Goal: Information Seeking & Learning: Learn about a topic

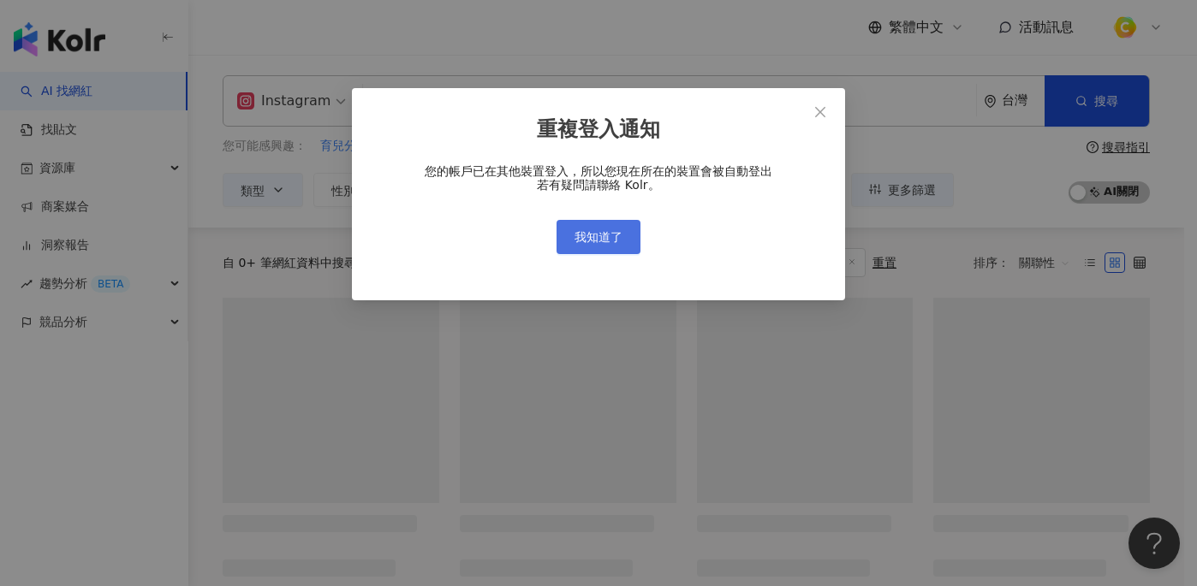
click at [598, 245] on button "我知道了" at bounding box center [599, 237] width 84 height 34
click at [598, 241] on span "我知道了" at bounding box center [599, 237] width 48 height 14
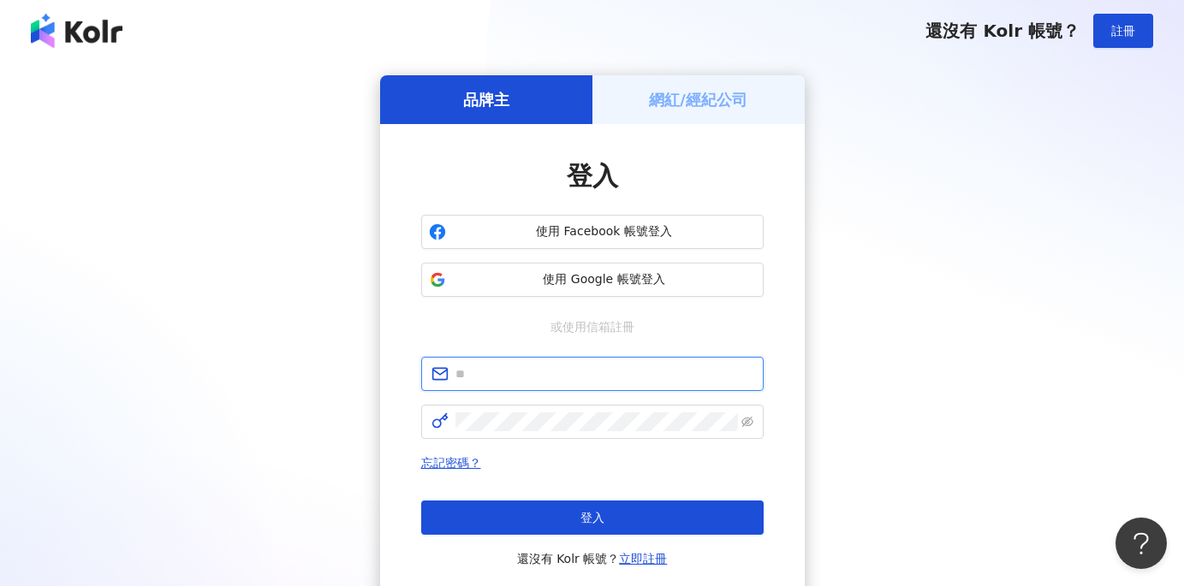
type input "**********"
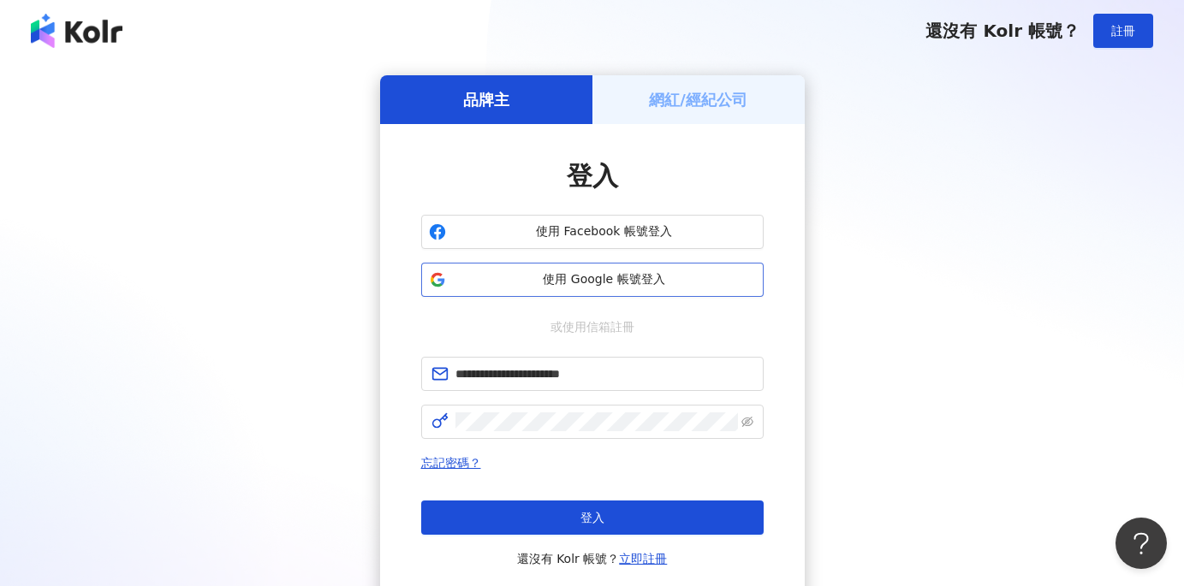
click at [542, 287] on span "使用 Google 帳號登入" at bounding box center [604, 279] width 303 height 17
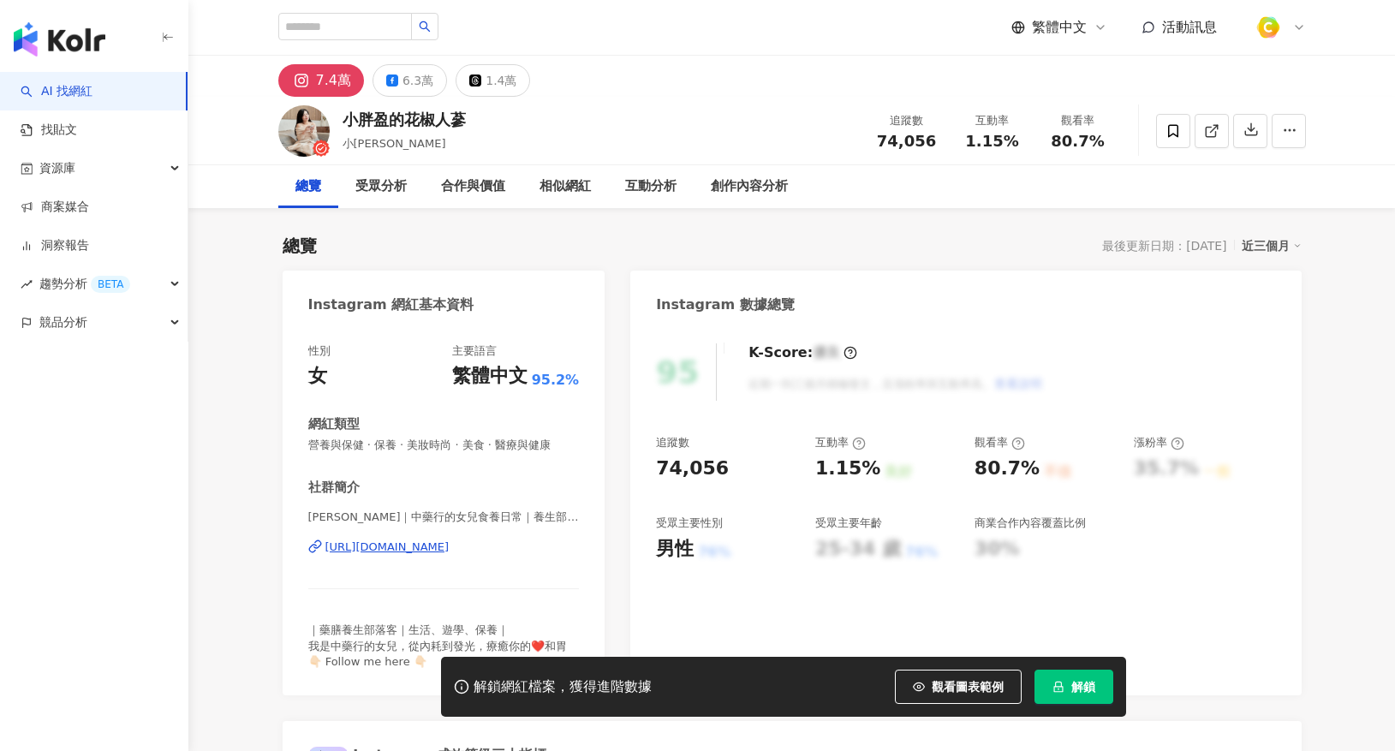
scroll to position [105, 0]
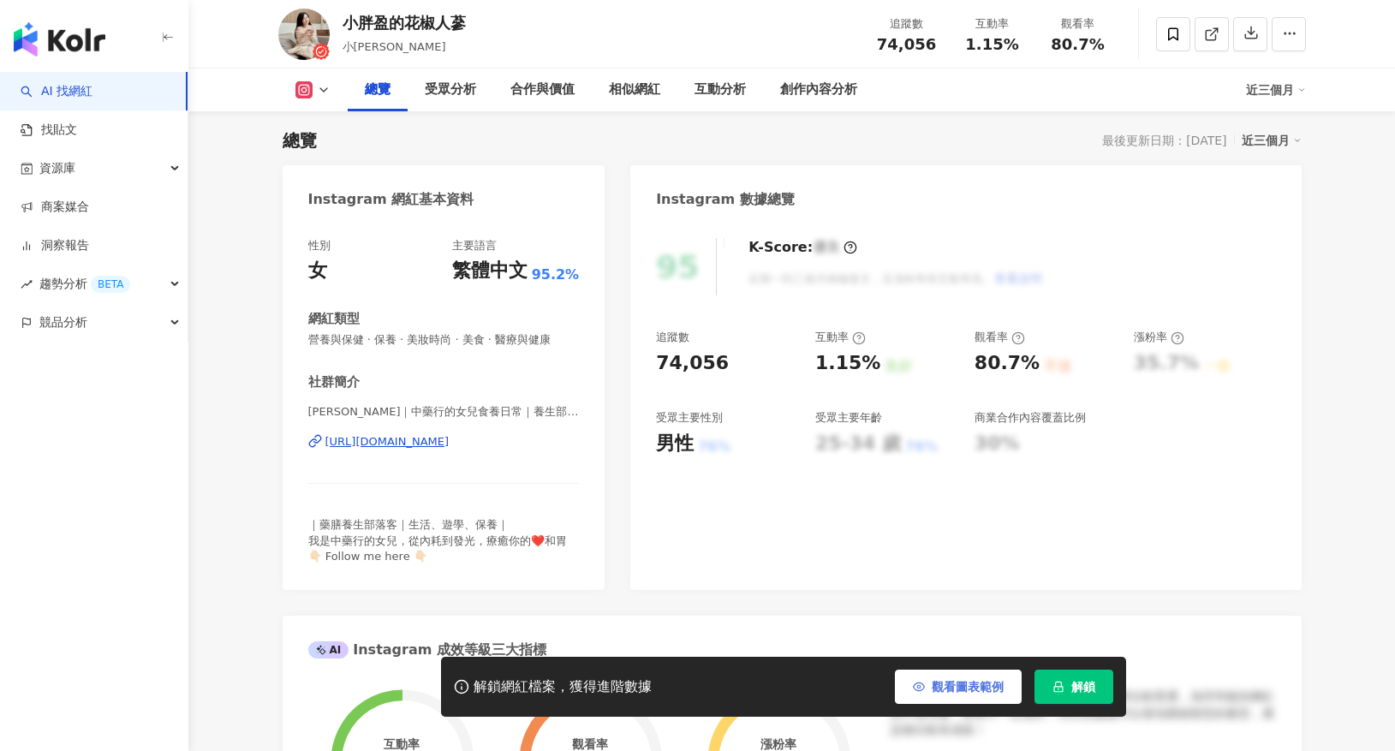
click at [949, 686] on span "觀看圖表範例" at bounding box center [968, 687] width 72 height 14
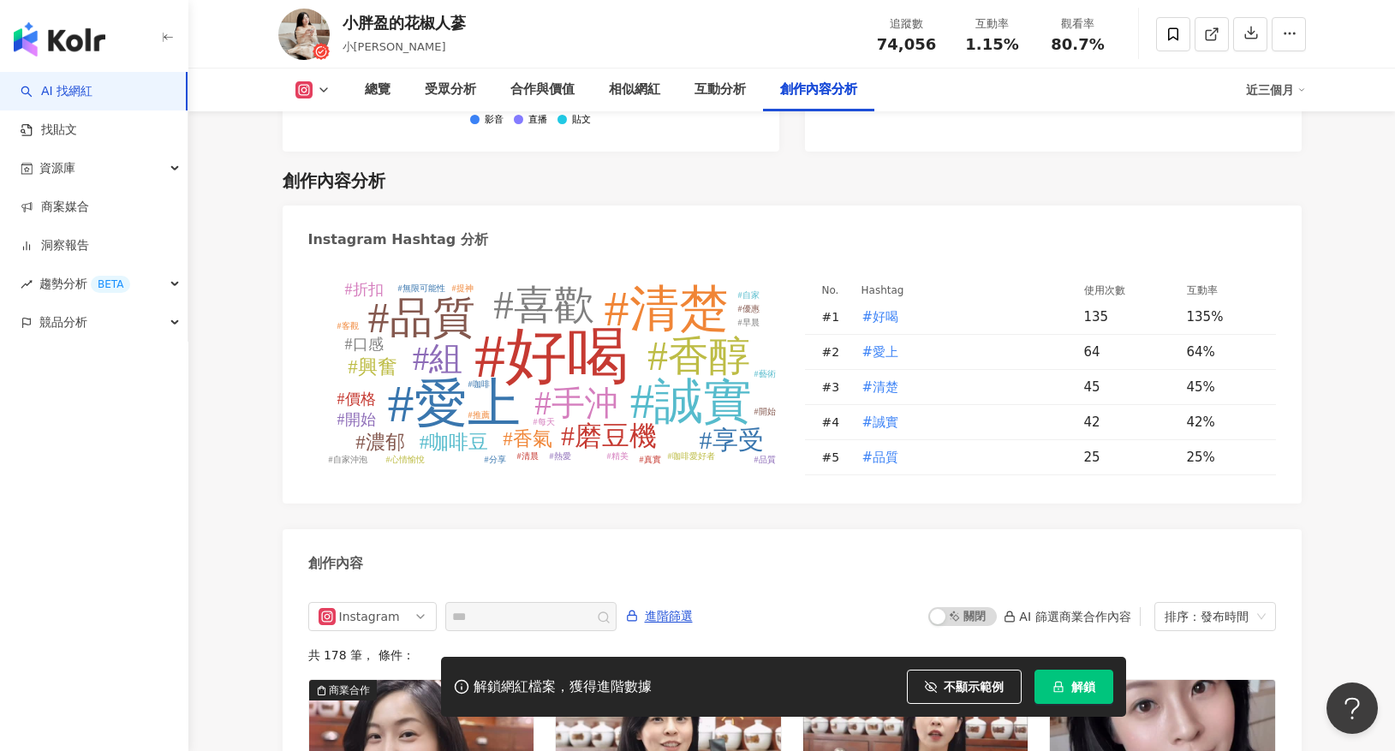
scroll to position [5229, 0]
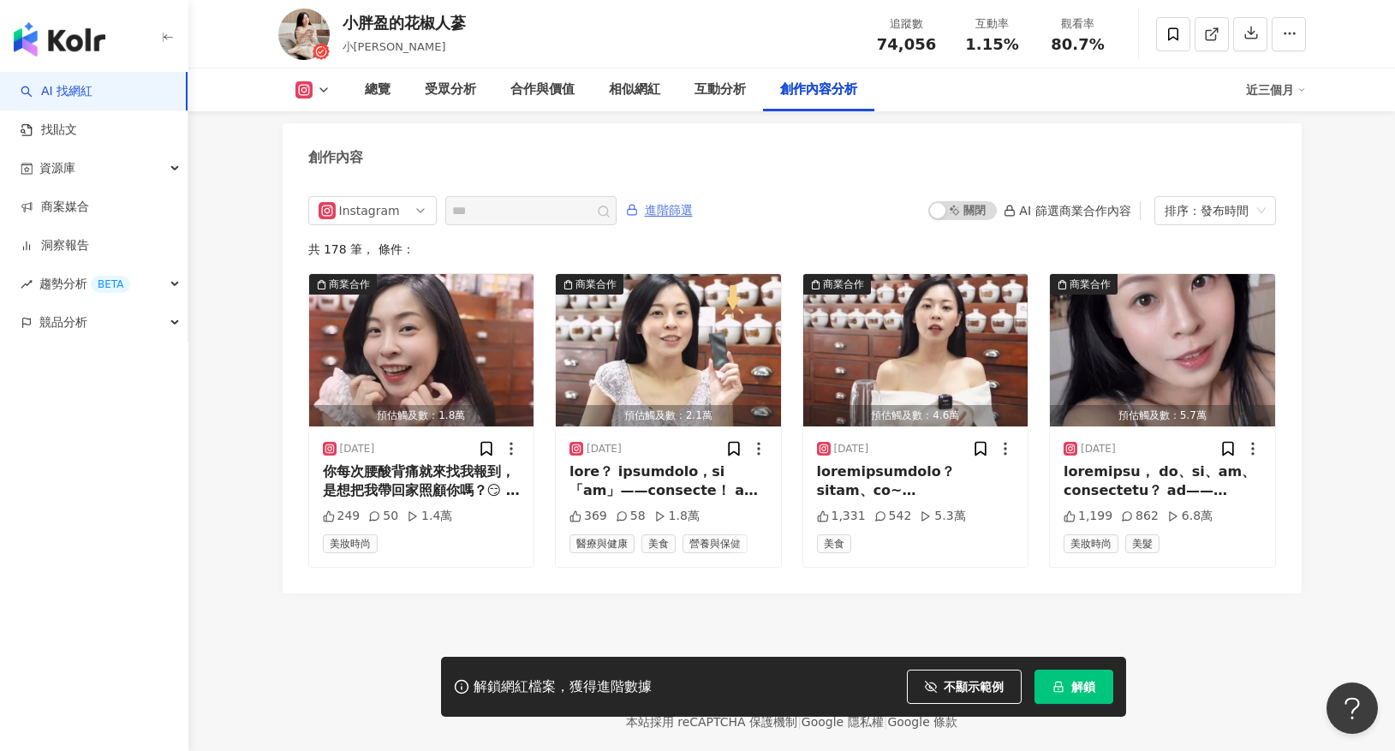
click at [680, 197] on span "進階篩選" at bounding box center [669, 210] width 48 height 27
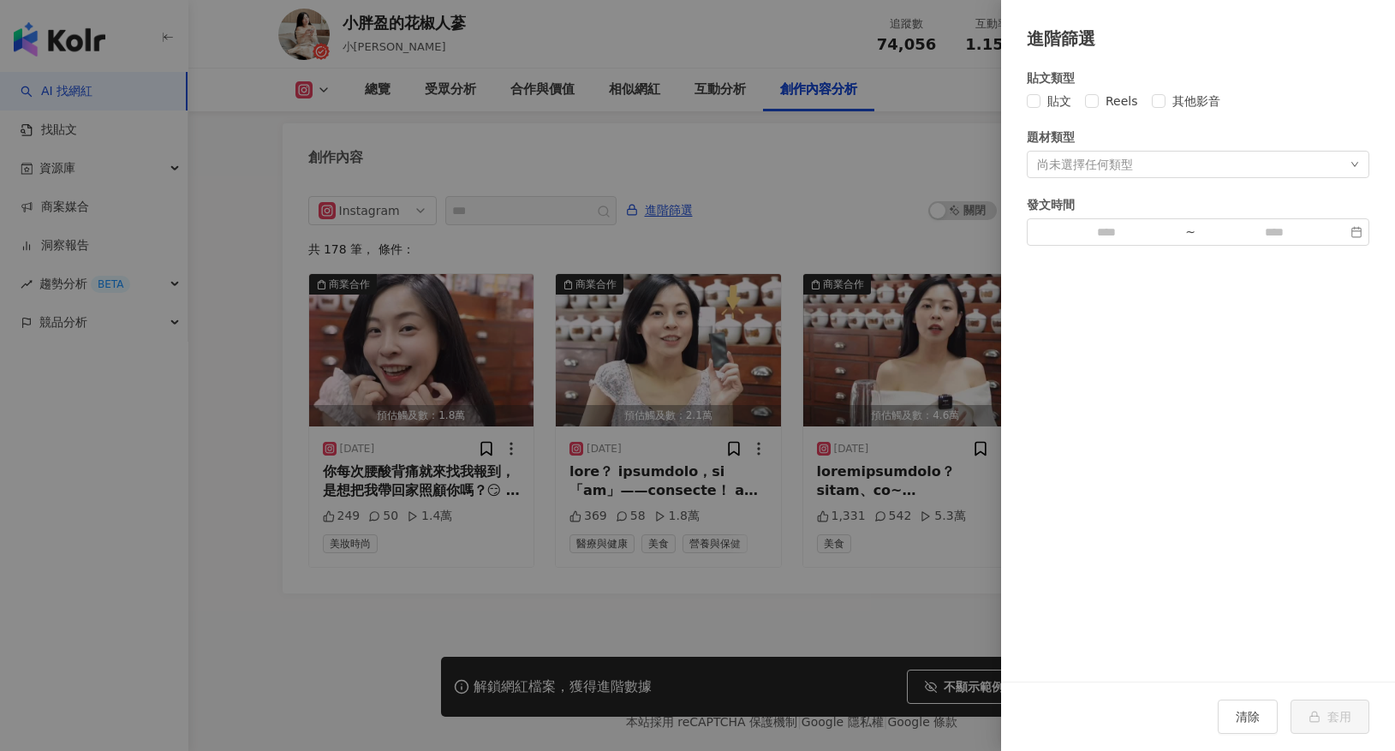
click at [1254, 166] on div "尚未選擇任何類型" at bounding box center [1198, 164] width 342 height 27
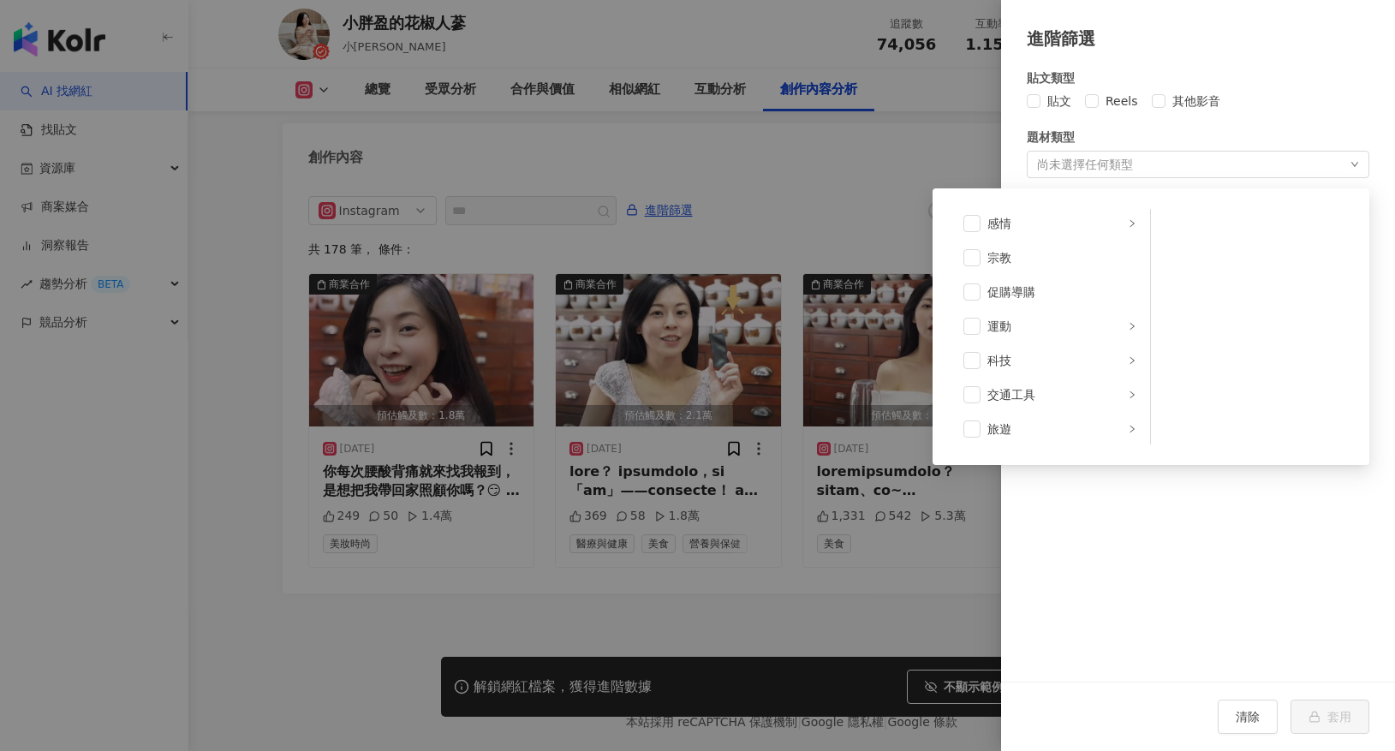
scroll to position [593, 0]
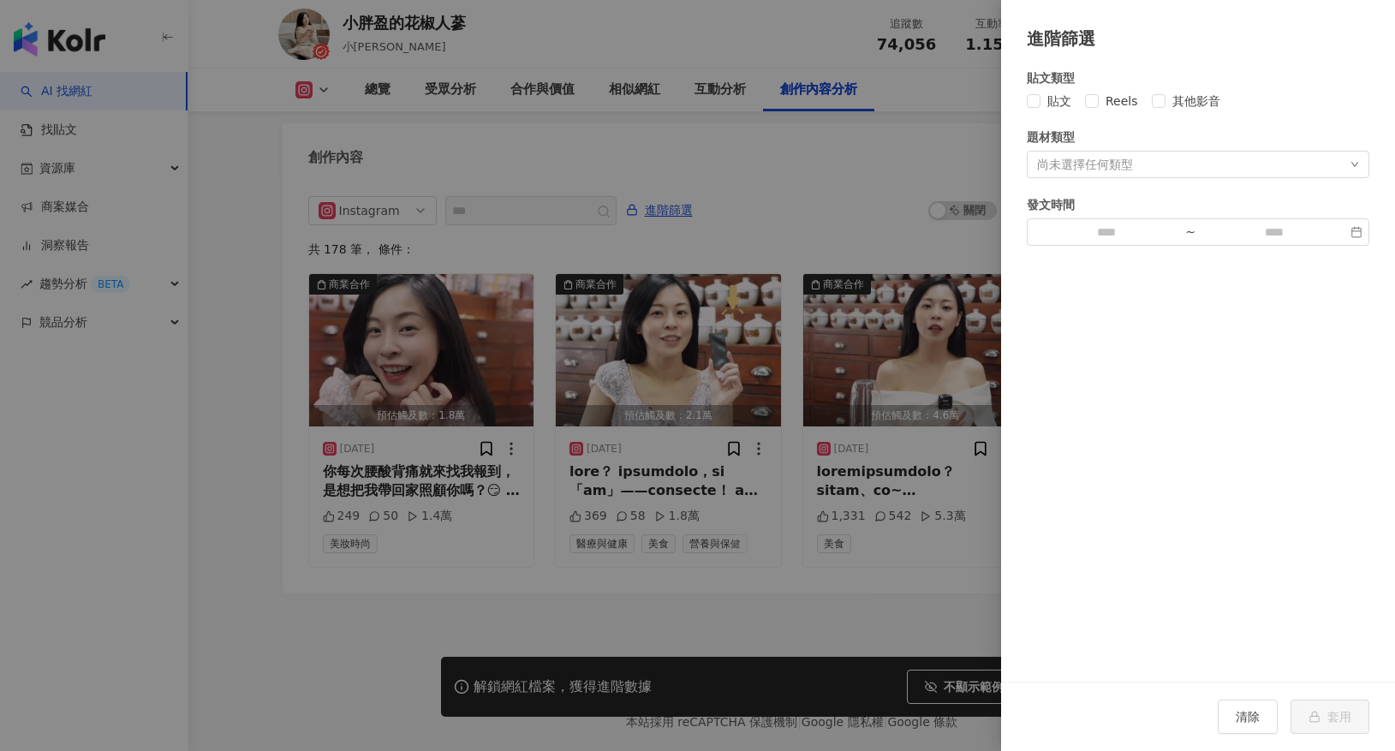
click at [1144, 539] on div "貼文類型 貼文 Reels 其他影音 題材類型 尚未選擇任何類型 藝術與娛樂 美妝時尚 氣候和環境 日常話題 教育與學習 家庭 財經 美食 命理占卜 遊戲 法…" at bounding box center [1198, 366] width 394 height 630
click at [825, 193] on div at bounding box center [697, 375] width 1395 height 751
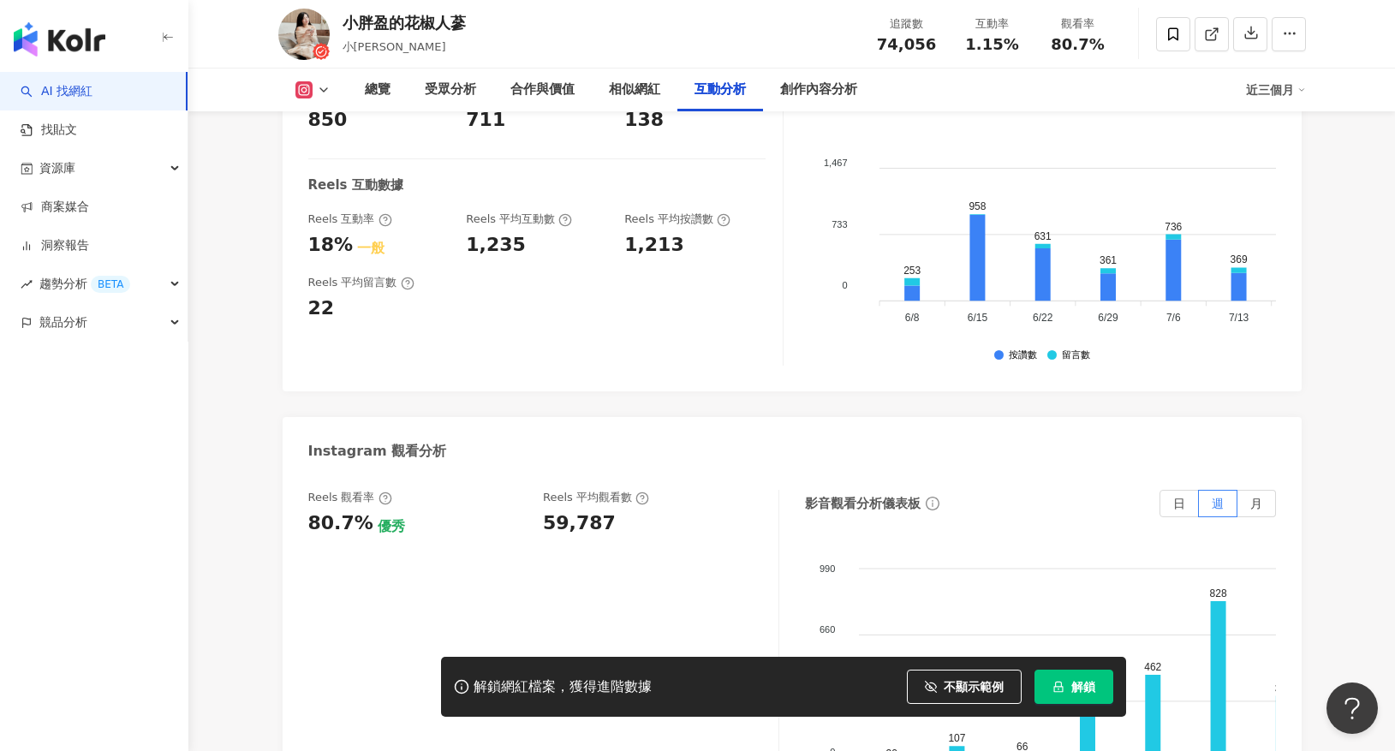
scroll to position [3312, 0]
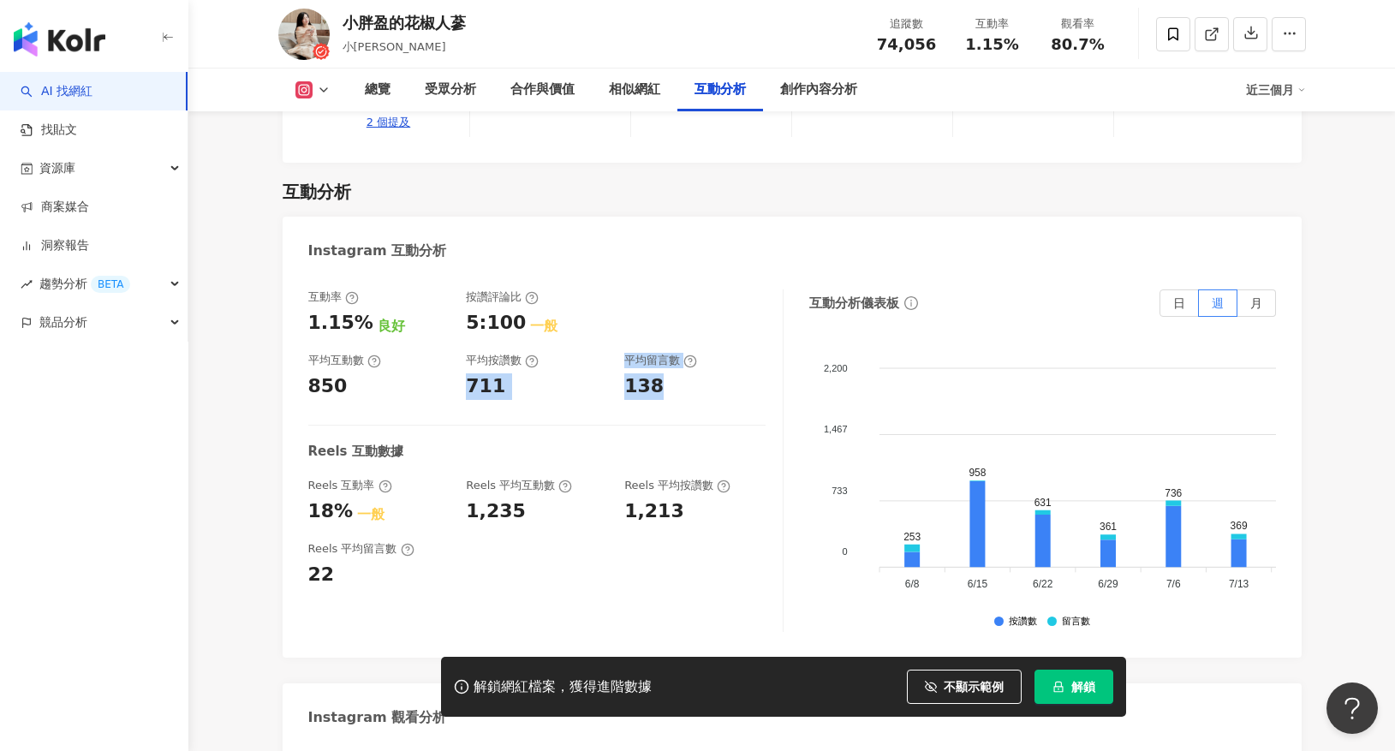
drag, startPoint x: 471, startPoint y: 339, endPoint x: 665, endPoint y: 331, distance: 194.5
click at [665, 331] on div "互動率 1.15% 良好 按讚評論比 5:100 一般 平均互動數 850 平均按讚數 711 平均留言數 138" at bounding box center [536, 344] width 457 height 110
click at [694, 373] on div "138" at bounding box center [694, 386] width 141 height 27
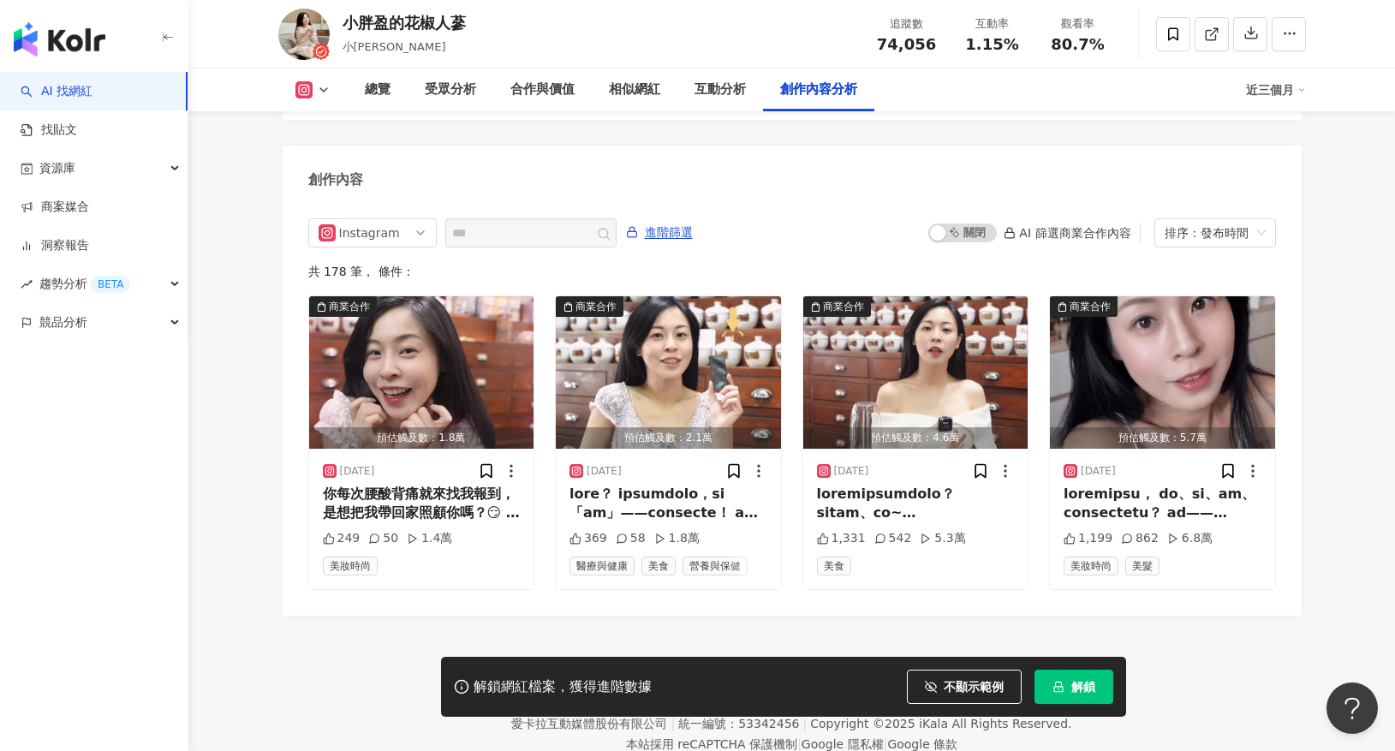
scroll to position [5177, 0]
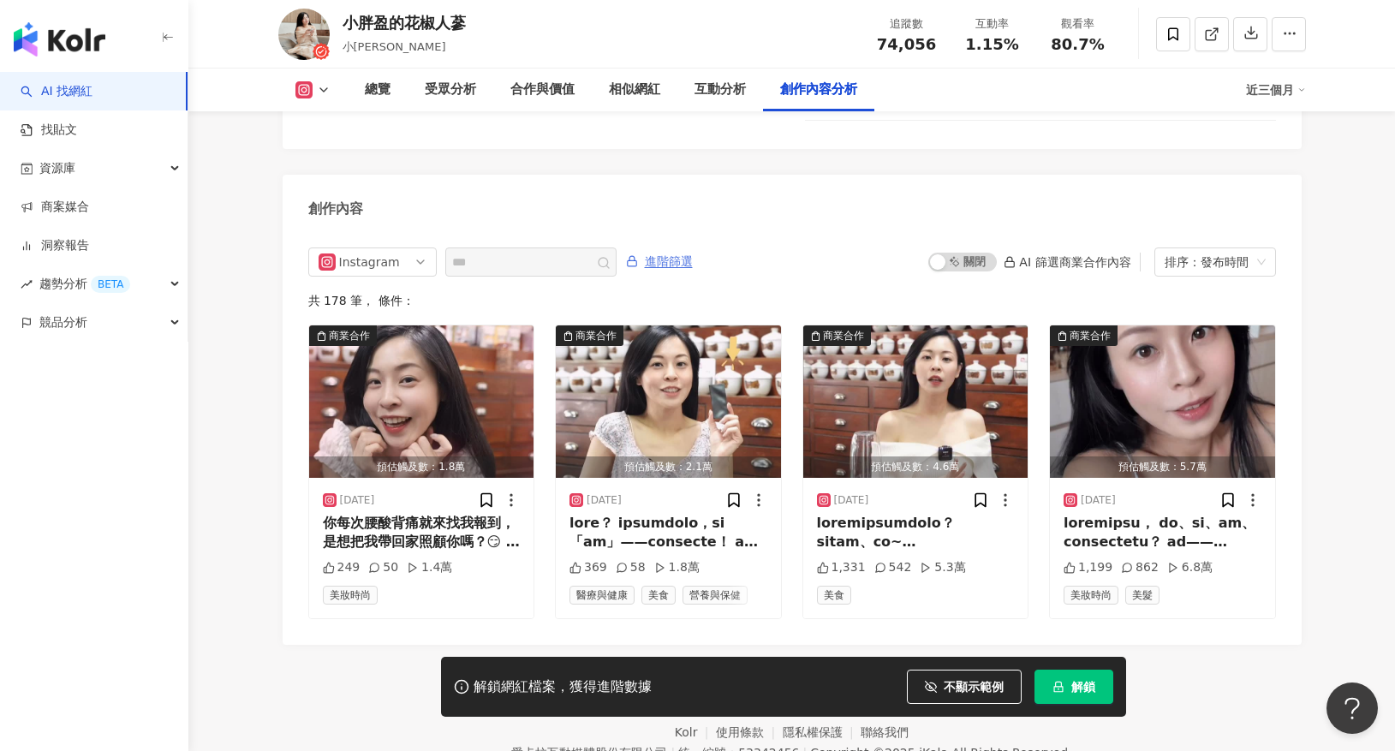
click at [687, 248] on span "進階篩選" at bounding box center [669, 261] width 48 height 27
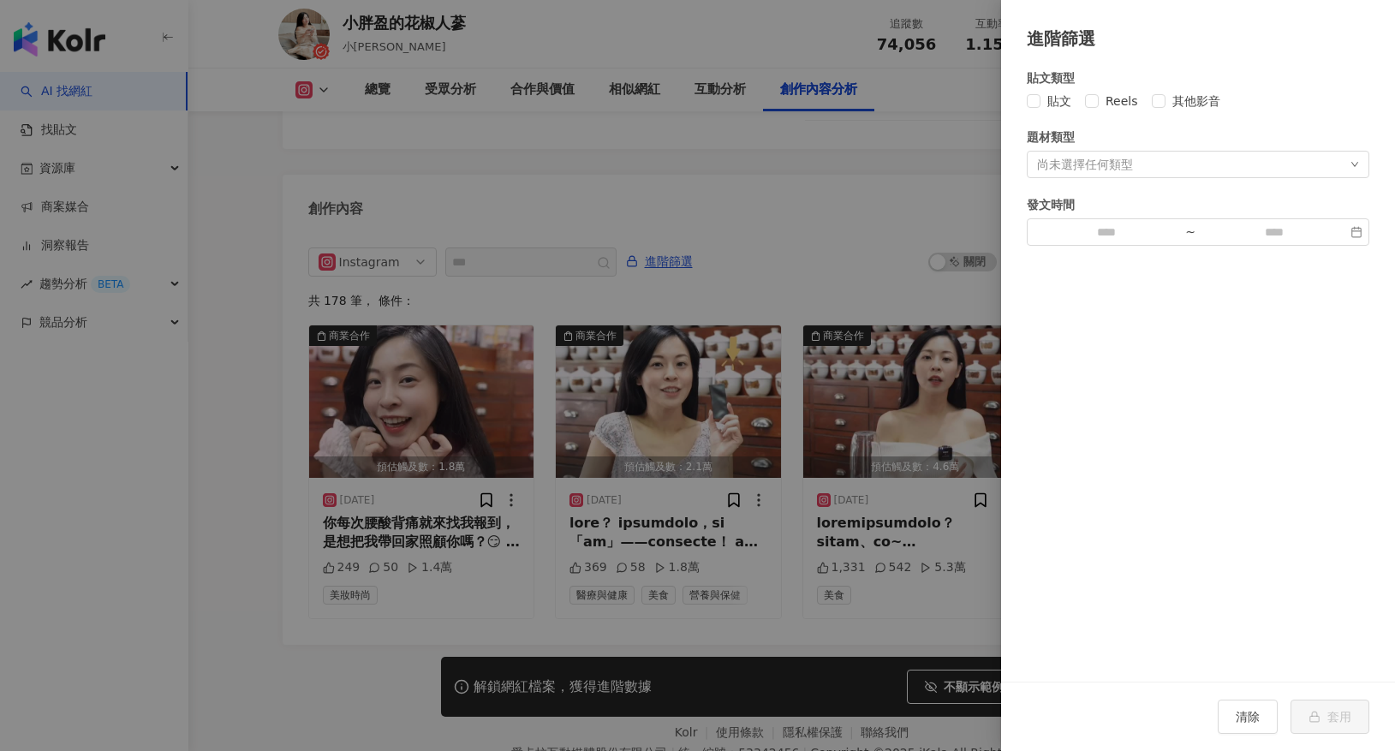
click at [1169, 164] on div "尚未選擇任何類型" at bounding box center [1198, 164] width 342 height 27
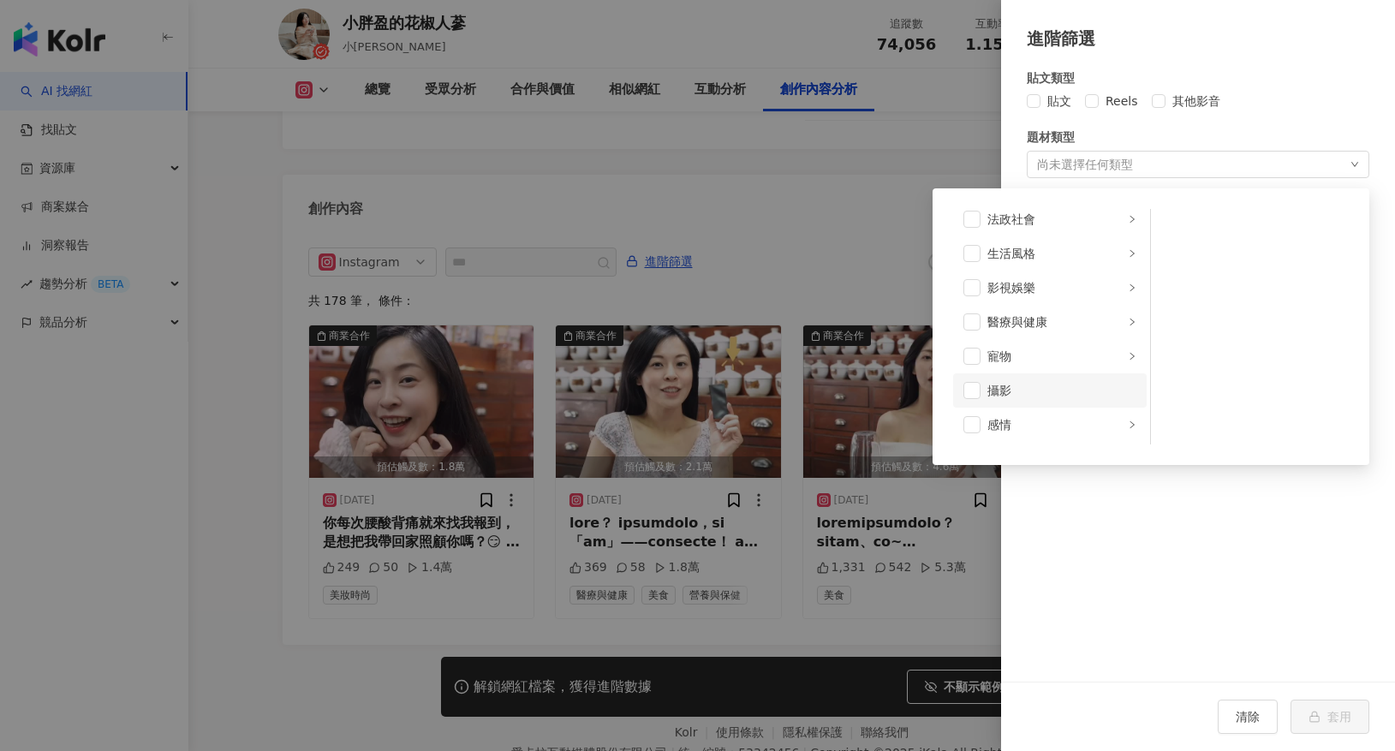
scroll to position [352, 0]
click at [1105, 316] on div "醫療與健康" at bounding box center [1055, 322] width 137 height 19
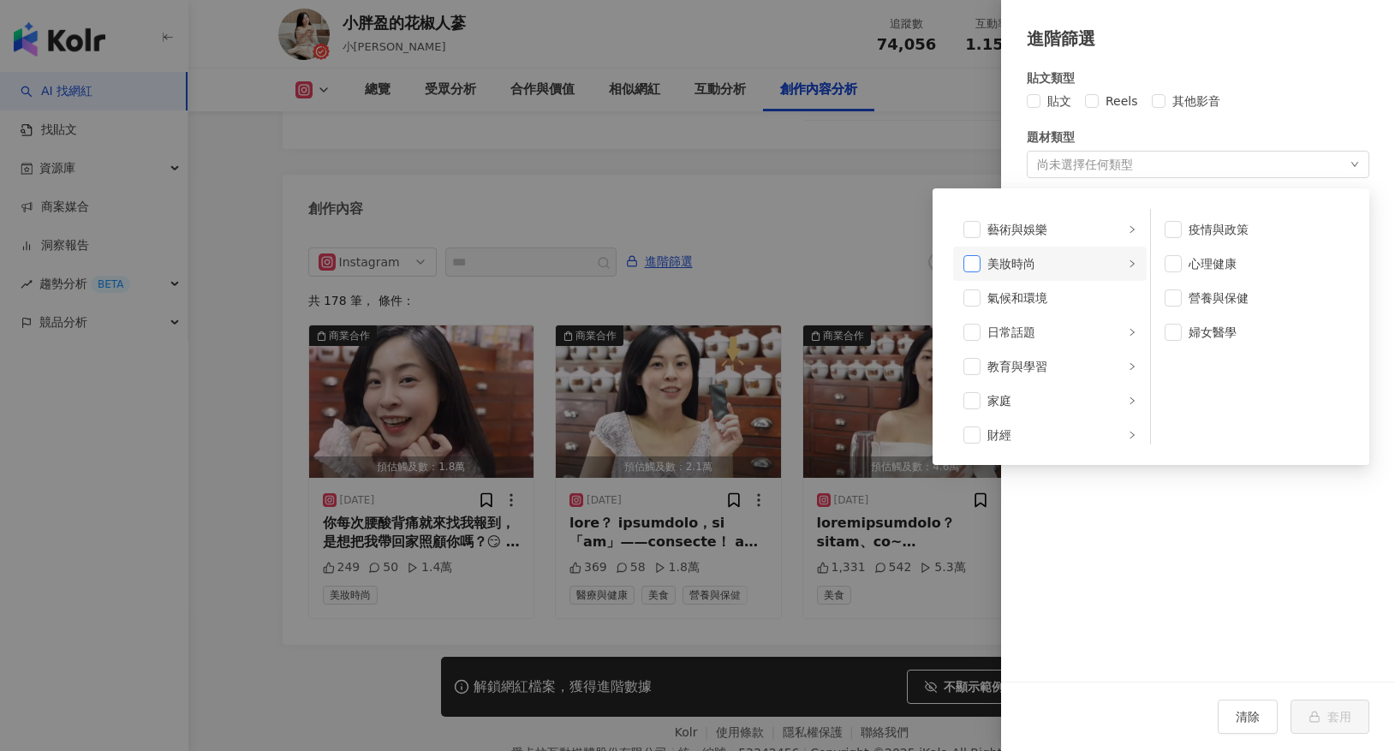
click at [977, 266] on span at bounding box center [971, 263] width 17 height 17
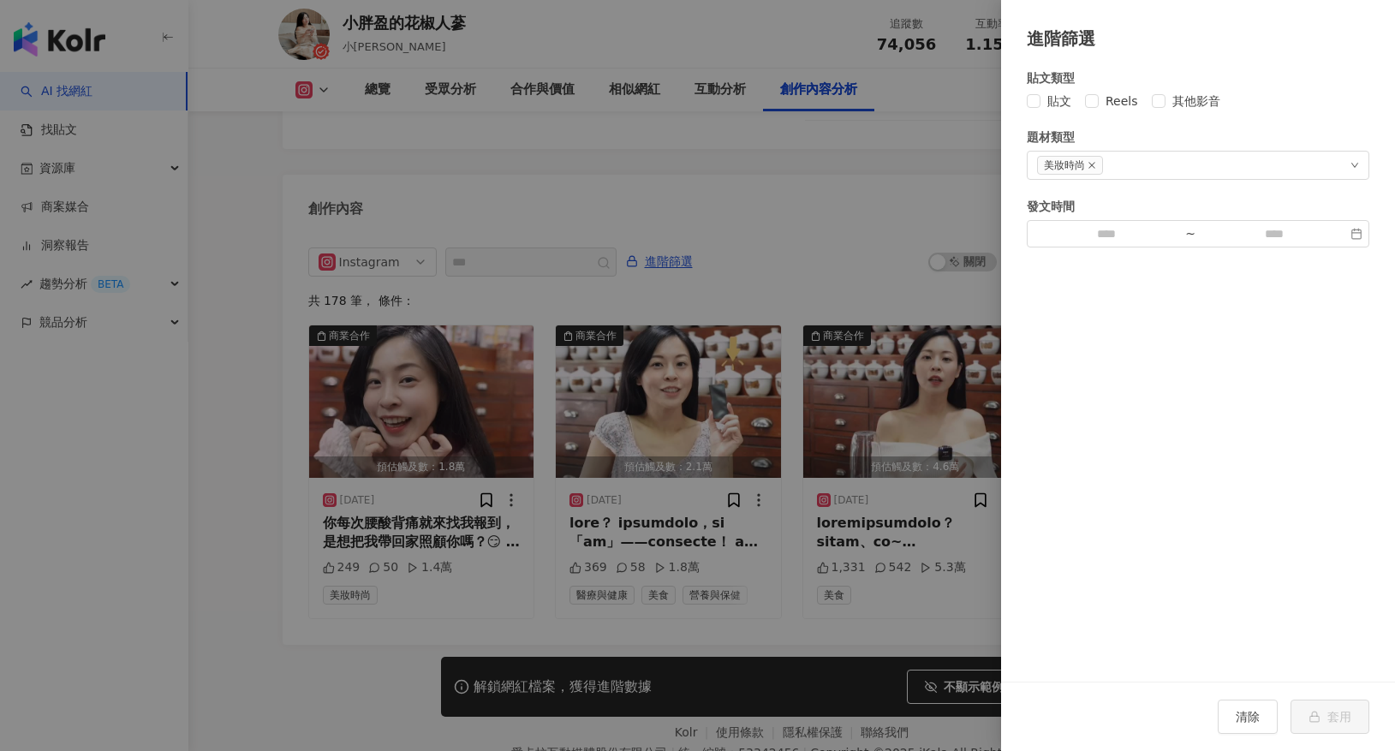
click at [1229, 567] on div "貼文類型 貼文 Reels 其他影音 題材類型 美妝時尚 藝術與娛樂 美妝時尚 氣候和環境 日常話題 教育與學習 家庭 財經 美食 命理占卜 遊戲 法政社會 …" at bounding box center [1198, 366] width 394 height 630
click at [1145, 159] on div "美妝時尚" at bounding box center [1198, 165] width 342 height 29
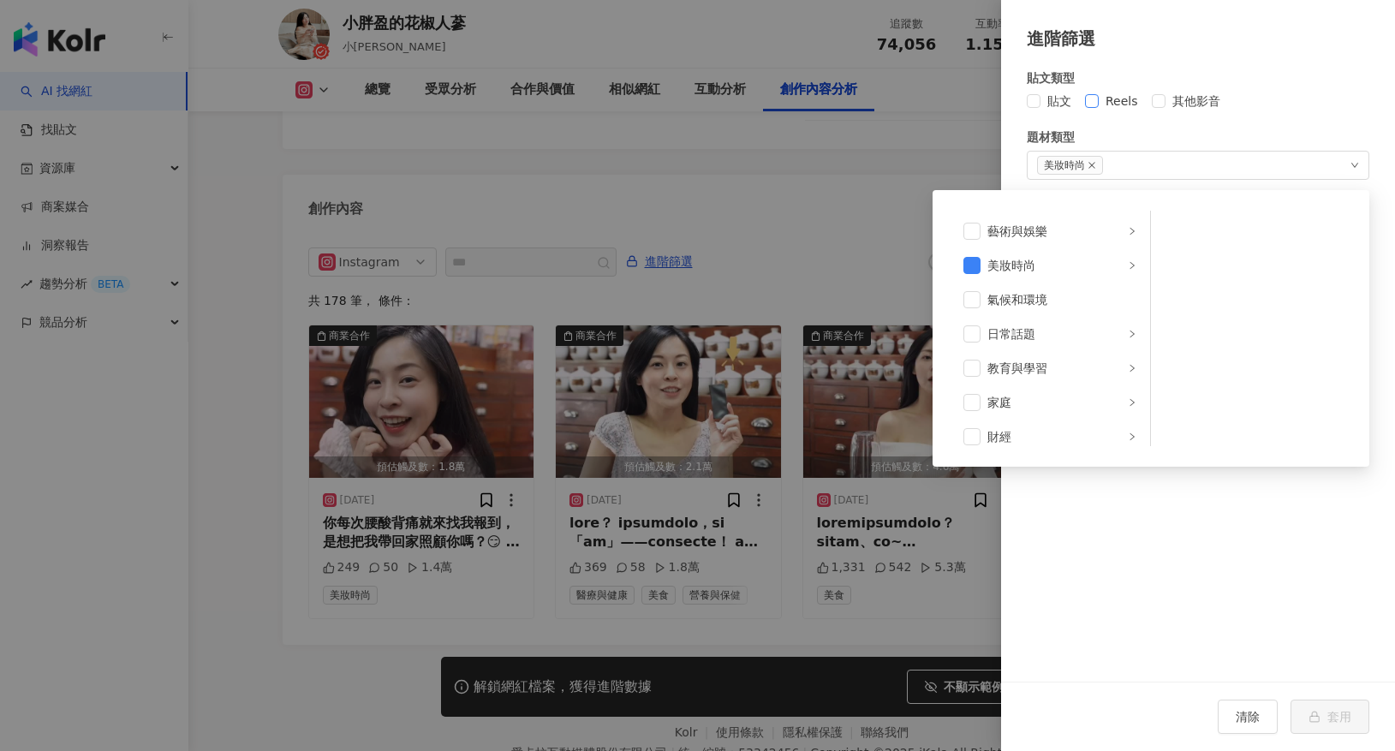
click at [1116, 98] on span "Reels" at bounding box center [1121, 101] width 46 height 19
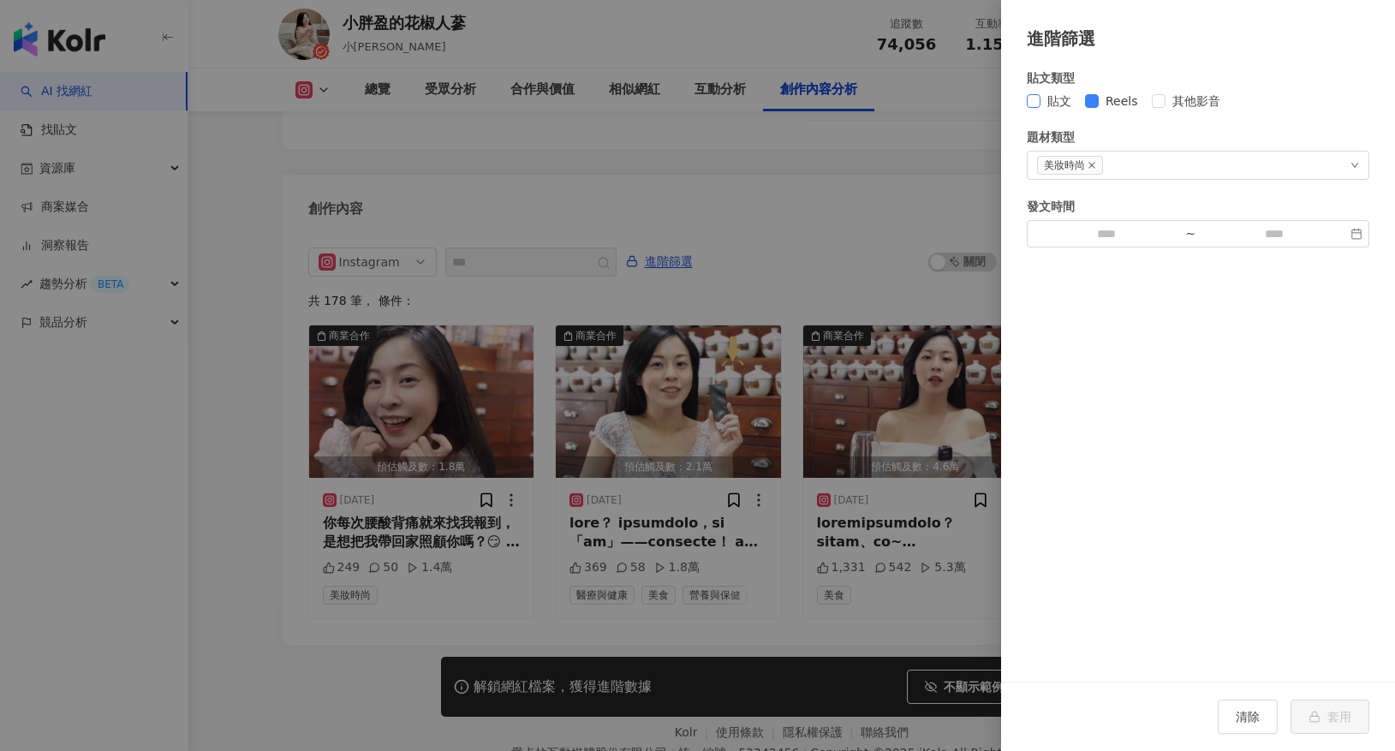
click at [1055, 102] on span "貼文" at bounding box center [1059, 101] width 38 height 19
click at [1175, 99] on span "其他影音" at bounding box center [1196, 101] width 62 height 19
click at [953, 614] on div at bounding box center [697, 375] width 1395 height 751
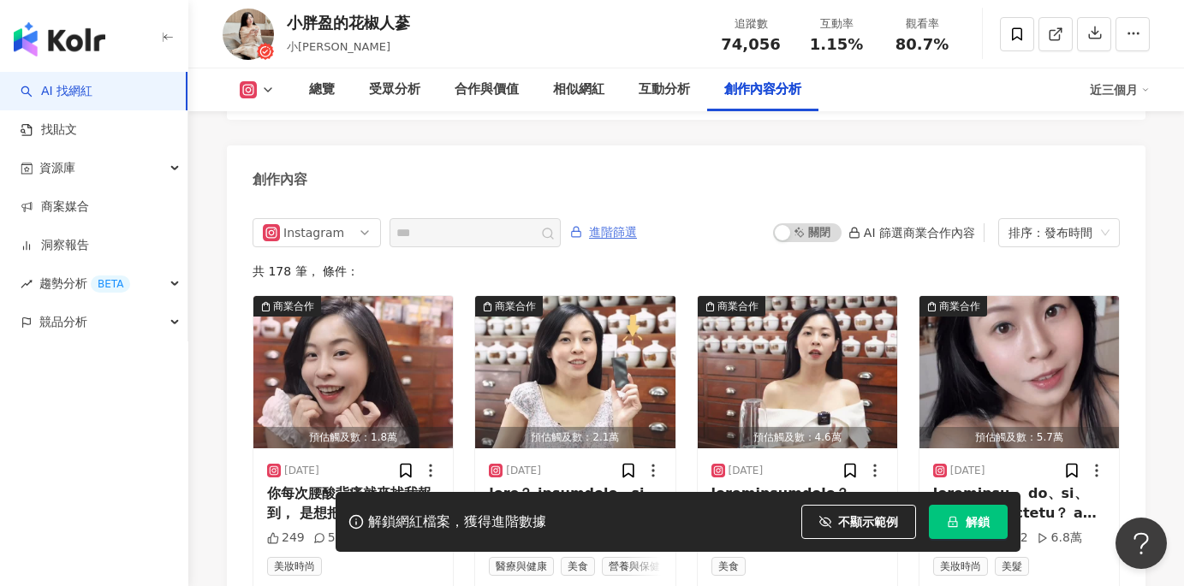
scroll to position [5173, 0]
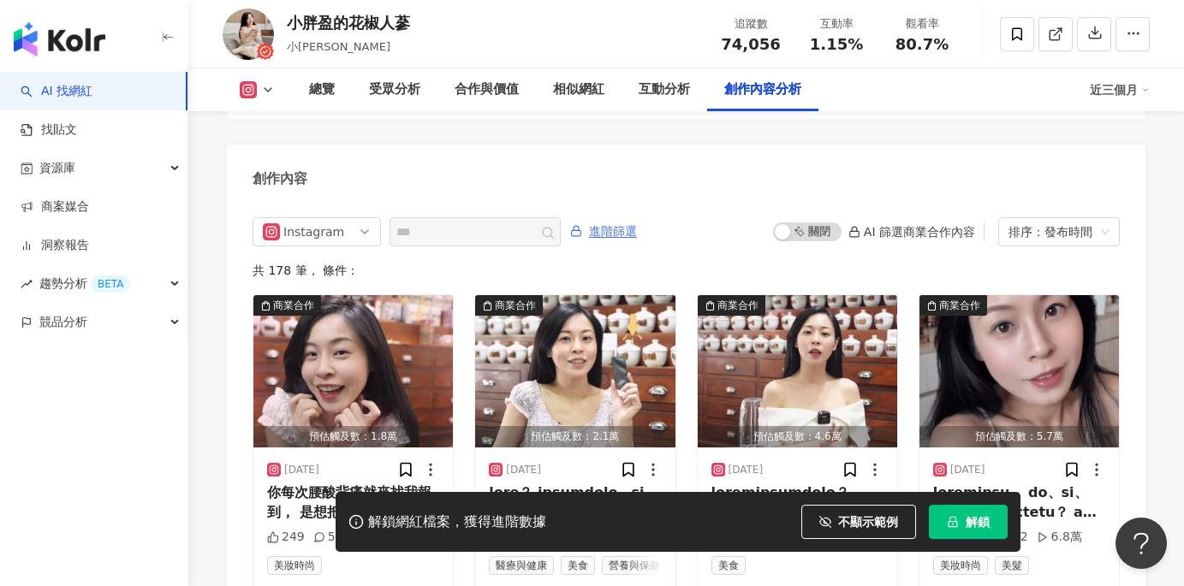
click at [606, 225] on span "進階篩選" at bounding box center [613, 231] width 48 height 27
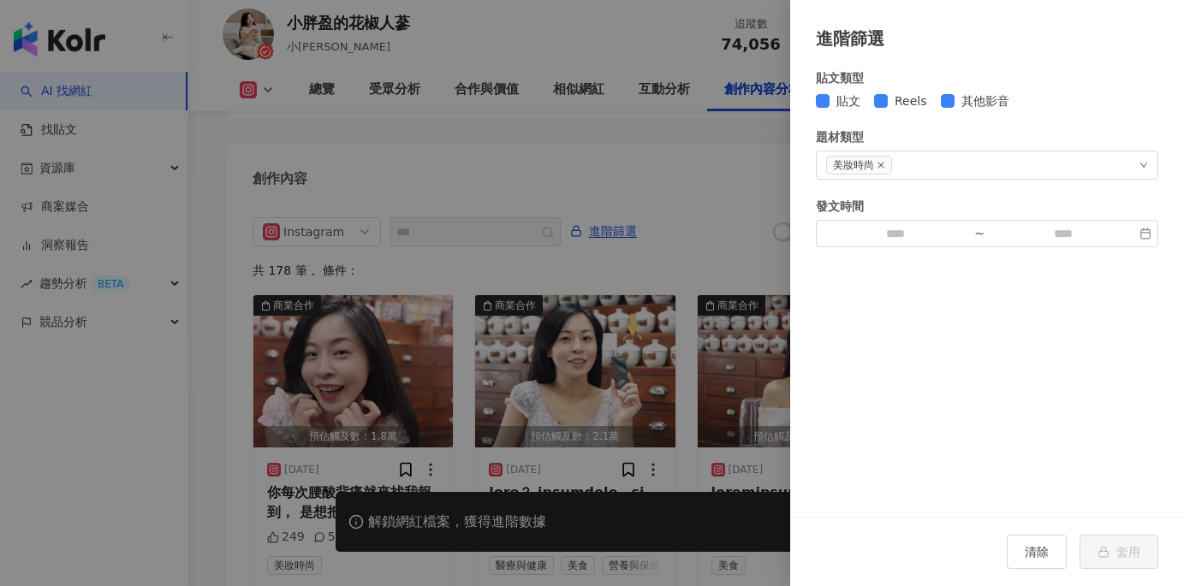
click at [690, 265] on div at bounding box center [592, 293] width 1184 height 586
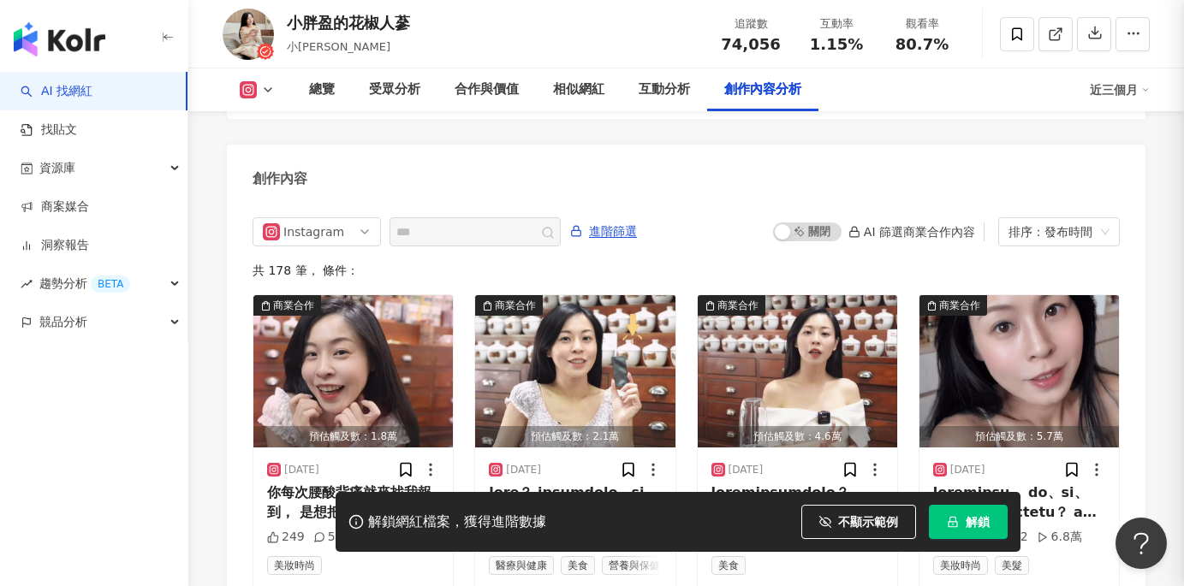
click at [690, 265] on div at bounding box center [592, 293] width 1184 height 586
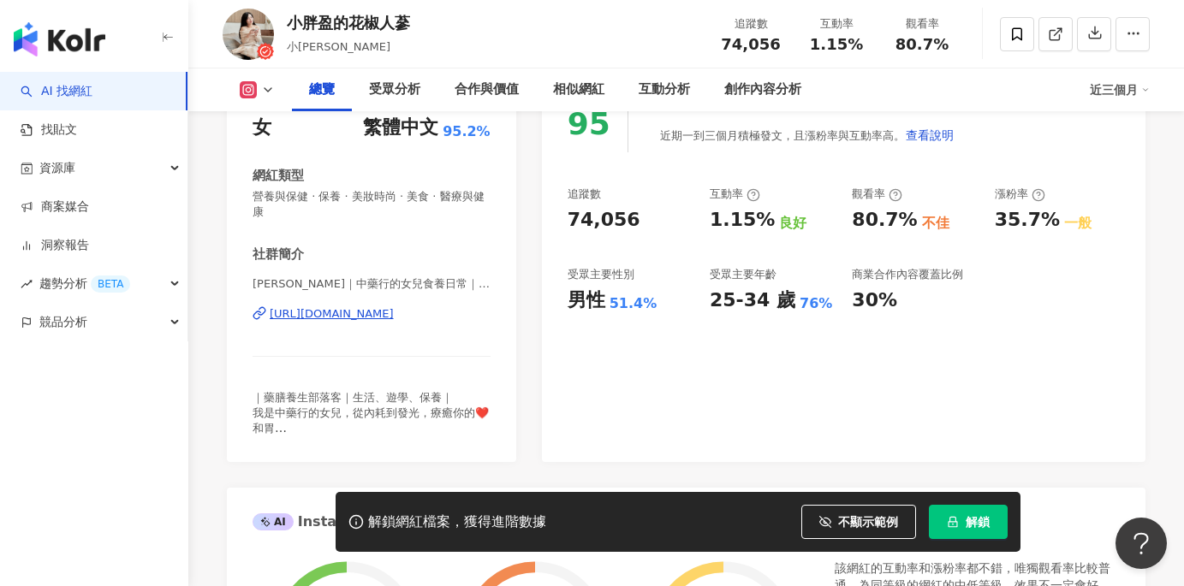
scroll to position [277, 0]
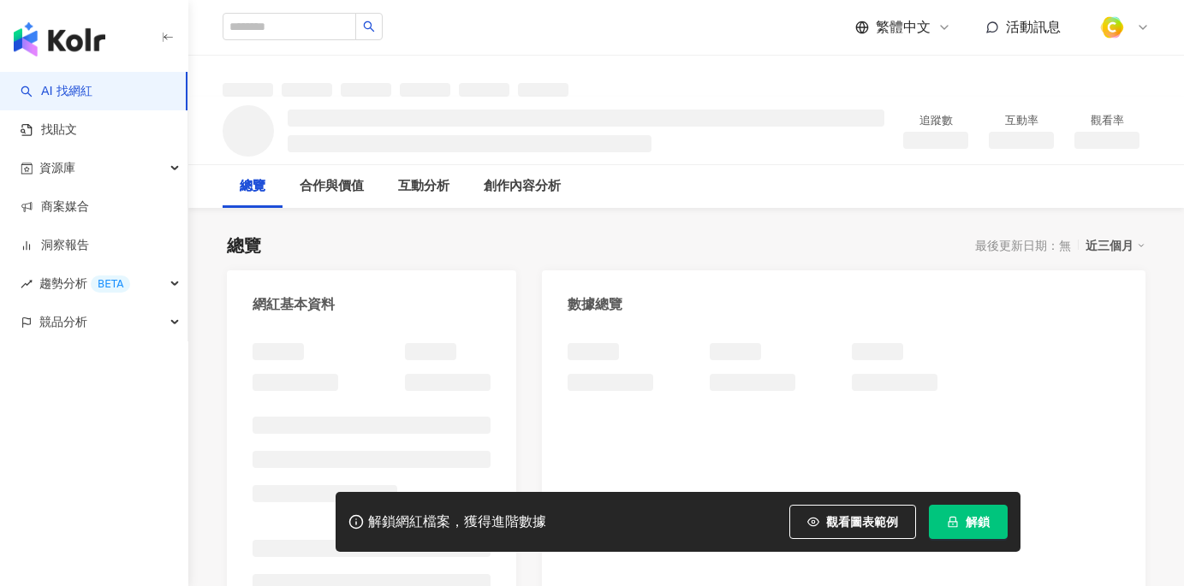
click at [970, 531] on button "解鎖" at bounding box center [968, 522] width 79 height 34
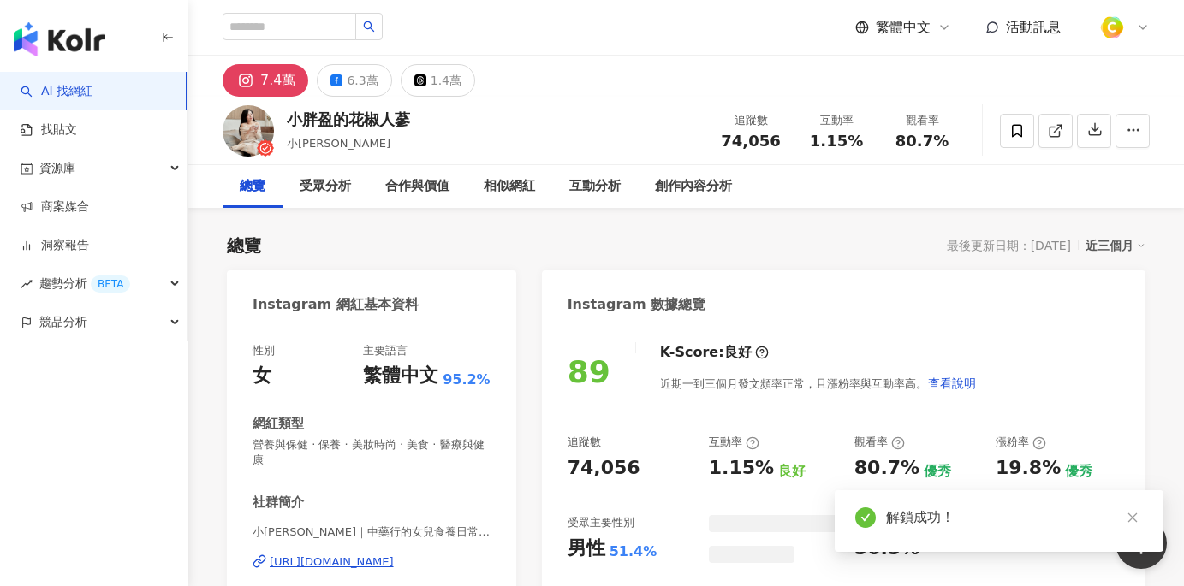
click at [1133, 520] on icon "close" at bounding box center [1133, 518] width 12 height 12
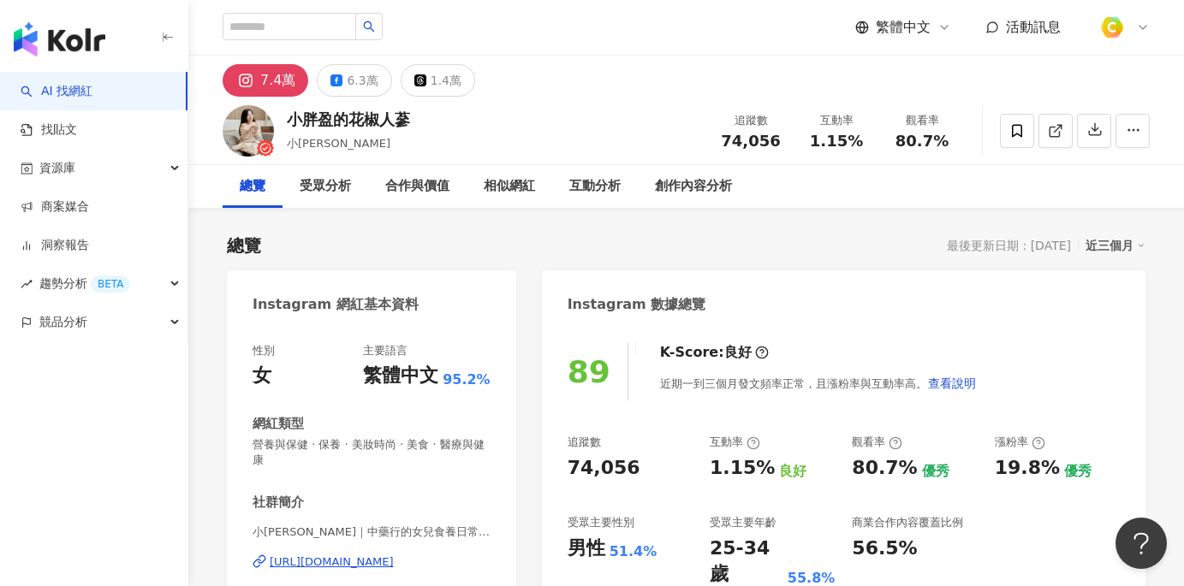
click at [1127, 519] on div "89 K-Score : 良好 近期一到三個月發文頻率正常，且漲粉率與互動率高。 查看說明 追蹤數 74,056 互動率 1.15% 良好 觀看率 80.7%…" at bounding box center [844, 526] width 604 height 400
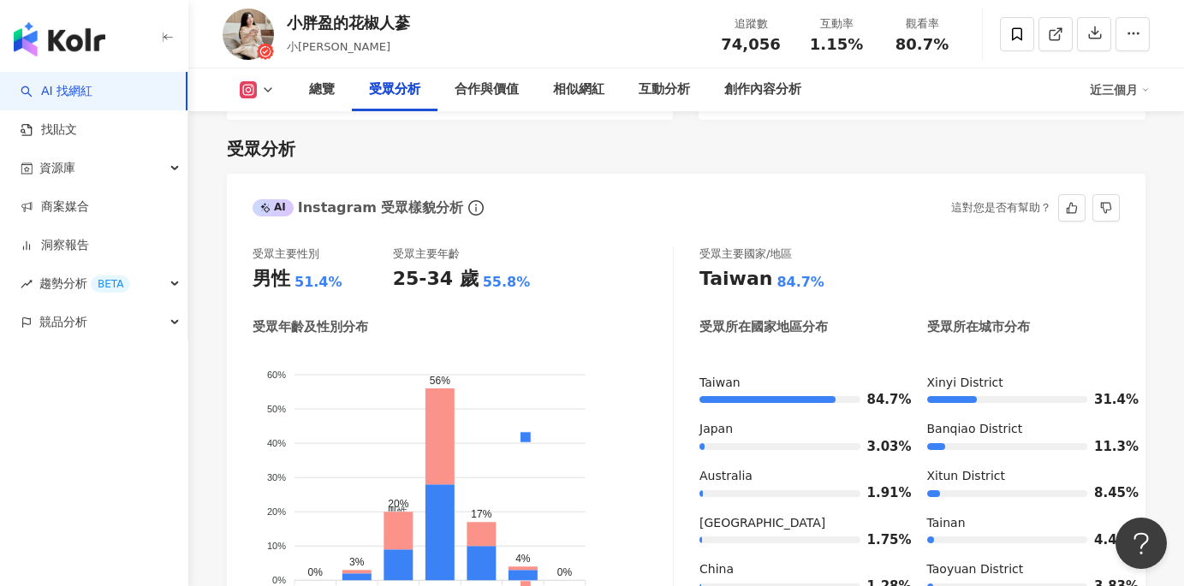
scroll to position [1510, 0]
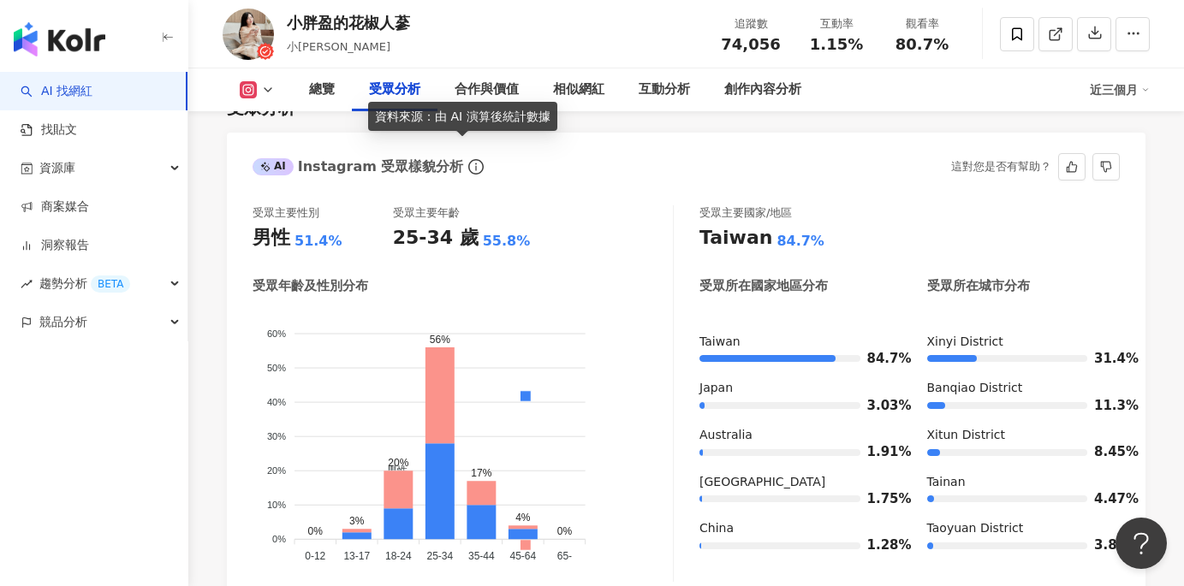
click at [468, 159] on icon "info-circle" at bounding box center [475, 166] width 15 height 15
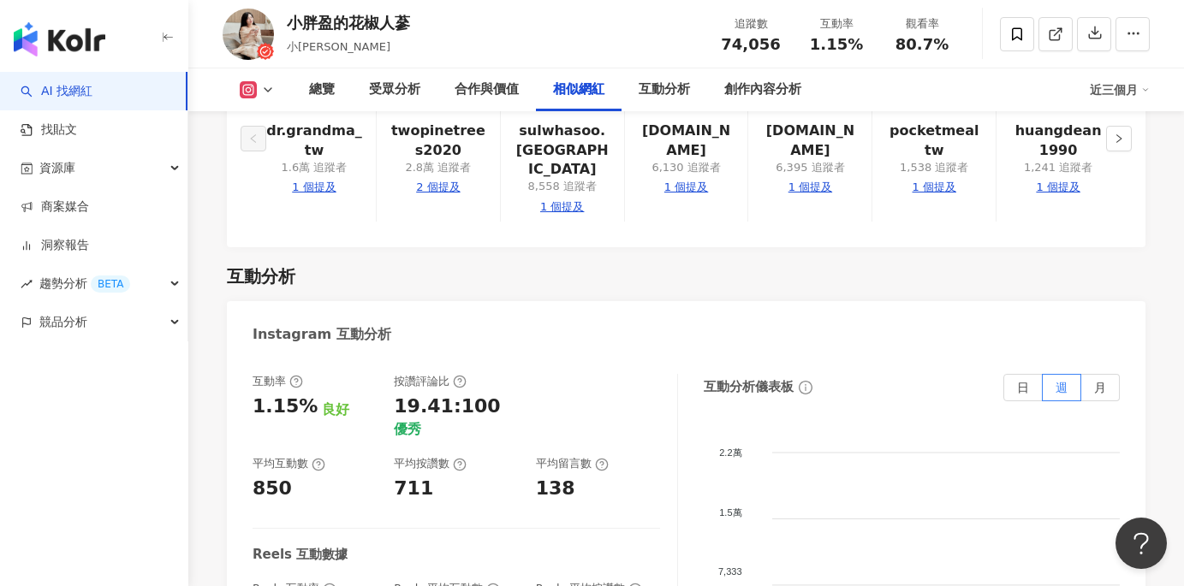
scroll to position [3261, 0]
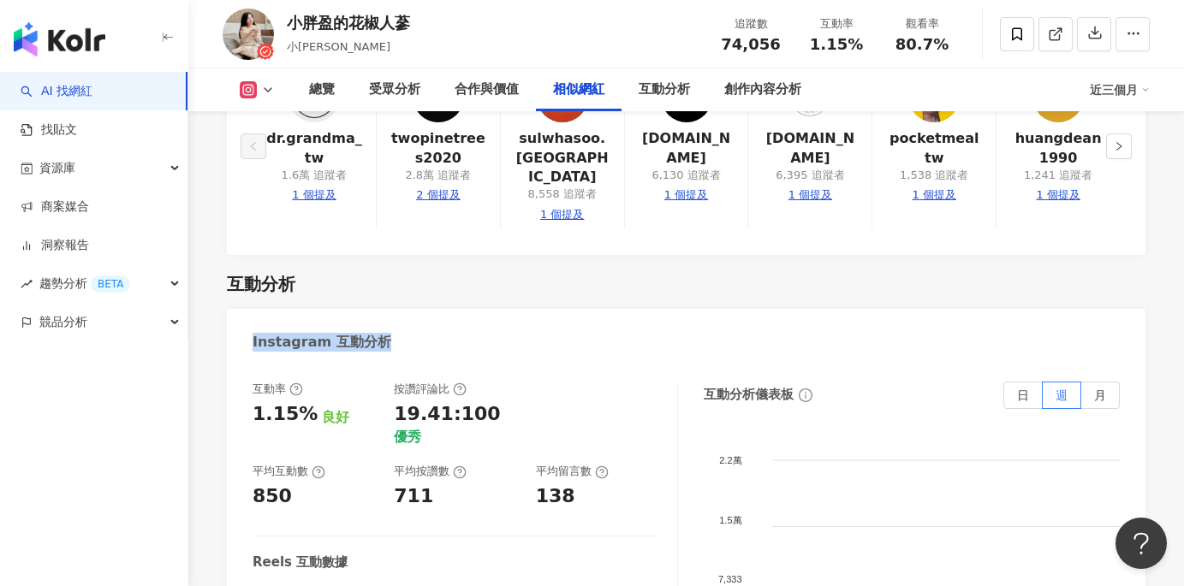
drag, startPoint x: 253, startPoint y: 259, endPoint x: 406, endPoint y: 264, distance: 153.3
click at [406, 309] on div "Instagram 互動分析" at bounding box center [686, 337] width 919 height 56
copy div "Instagram 互動分析"
drag, startPoint x: 254, startPoint y: 367, endPoint x: 308, endPoint y: 372, distance: 54.2
click at [308, 464] on div "平均互動數" at bounding box center [289, 471] width 73 height 15
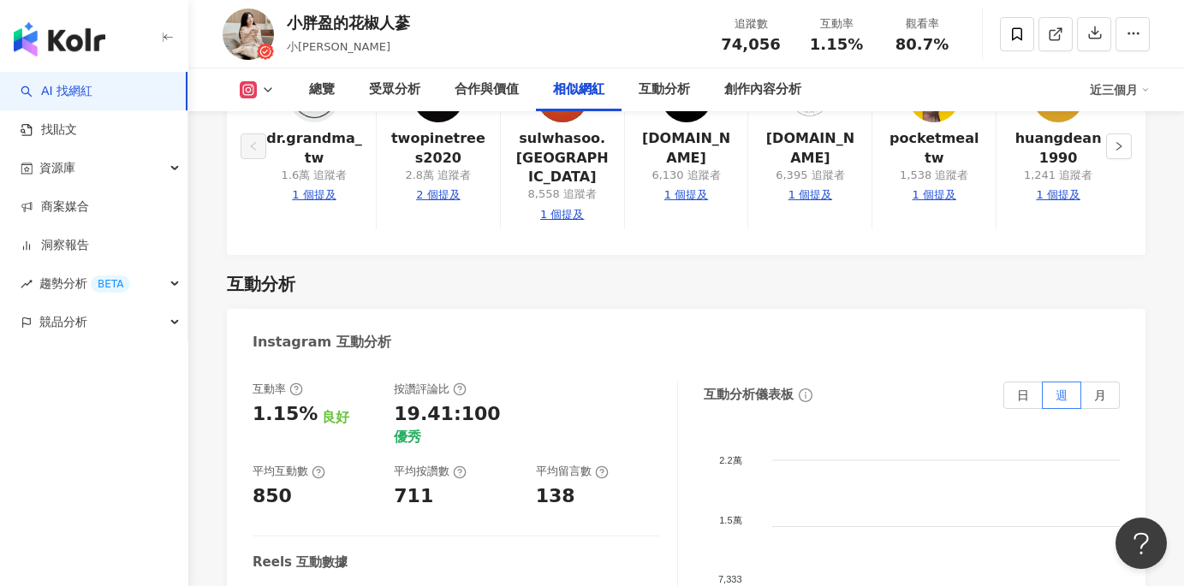
click at [260, 464] on div "平均互動數 850" at bounding box center [315, 487] width 124 height 46
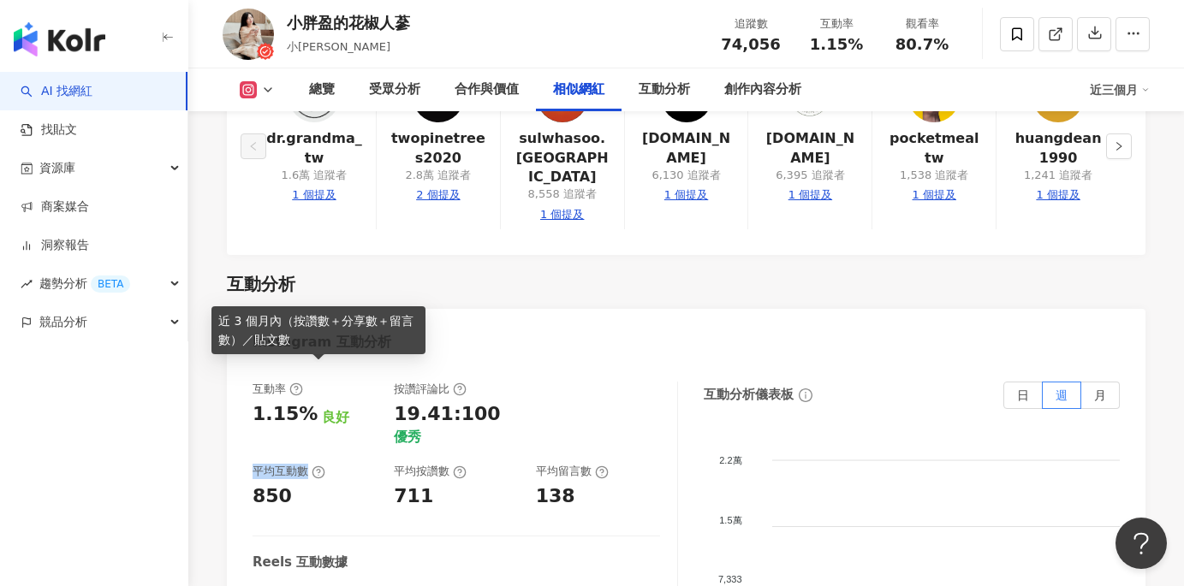
drag, startPoint x: 256, startPoint y: 372, endPoint x: 307, endPoint y: 372, distance: 51.4
click at [307, 464] on div "平均互動數" at bounding box center [289, 471] width 73 height 15
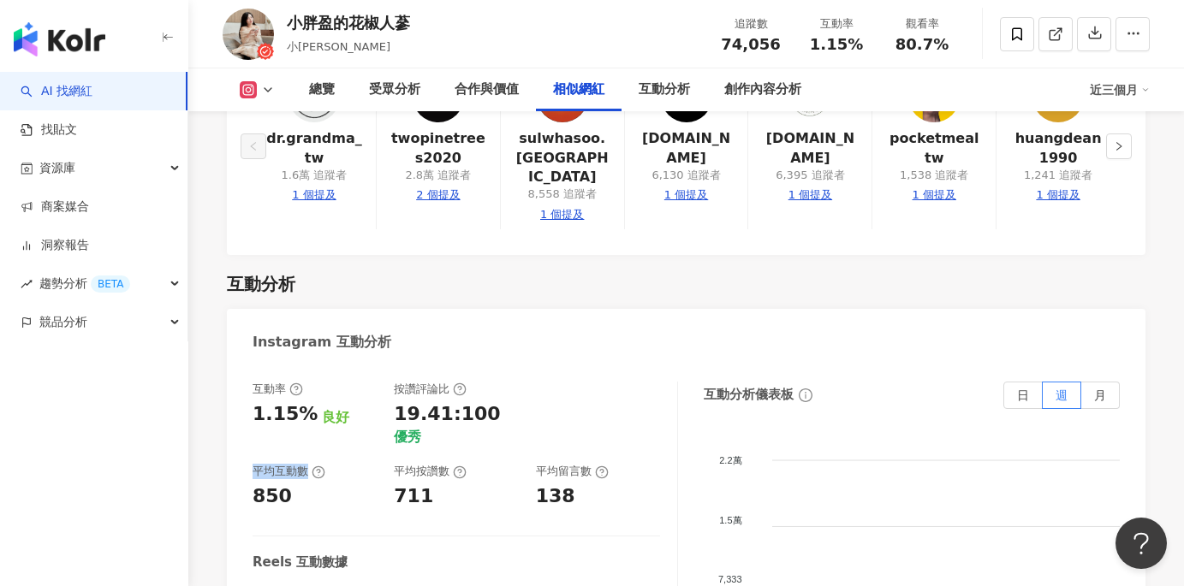
copy div "平均互動數"
drag, startPoint x: 396, startPoint y: 367, endPoint x: 445, endPoint y: 371, distance: 48.9
click at [445, 464] on div "平均按讚數" at bounding box center [430, 471] width 73 height 15
copy div "平均按讚數"
drag, startPoint x: 535, startPoint y: 367, endPoint x: 587, endPoint y: 372, distance: 52.5
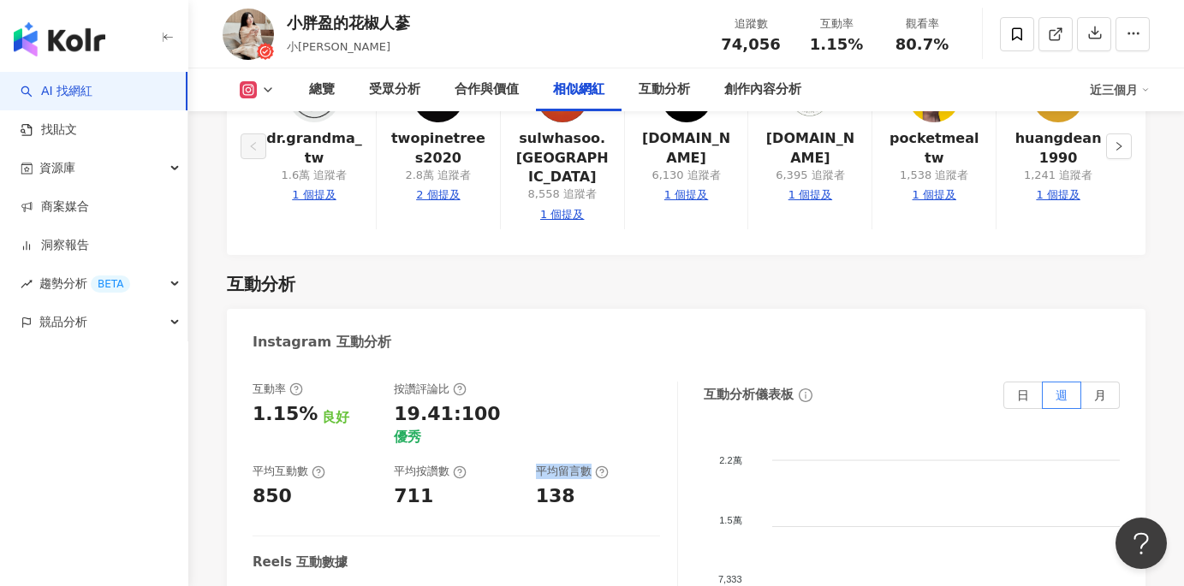
click at [587, 382] on div "互動率 1.15% 良好 按讚評論比 19.41:100 優秀 平均互動數 850 平均按讚數 711 平均留言數 138" at bounding box center [457, 446] width 408 height 128
copy div "平均留言數"
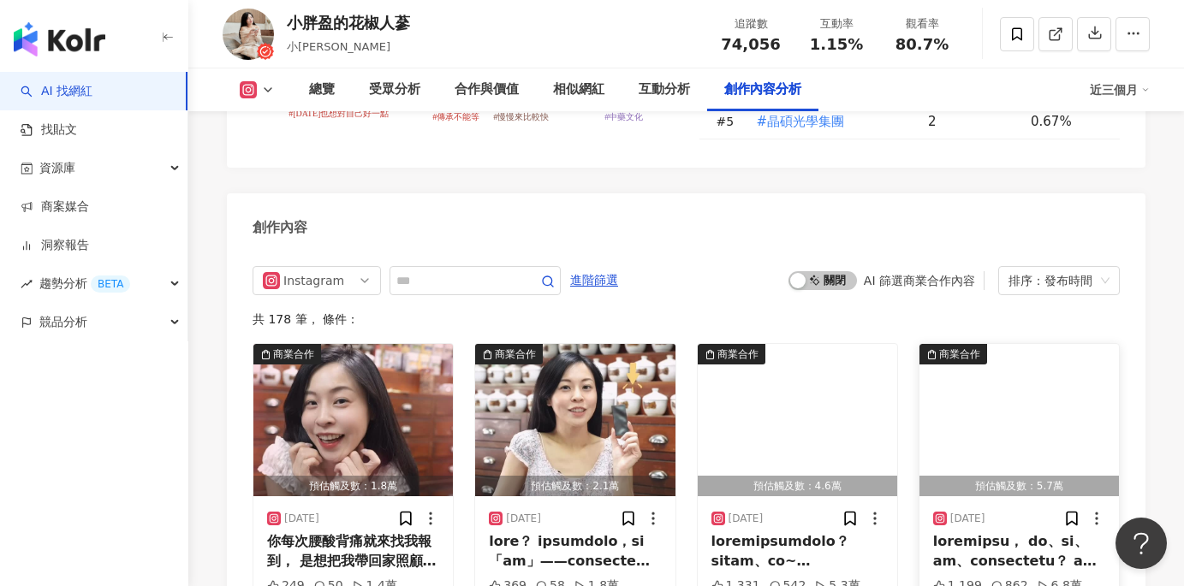
scroll to position [5064, 0]
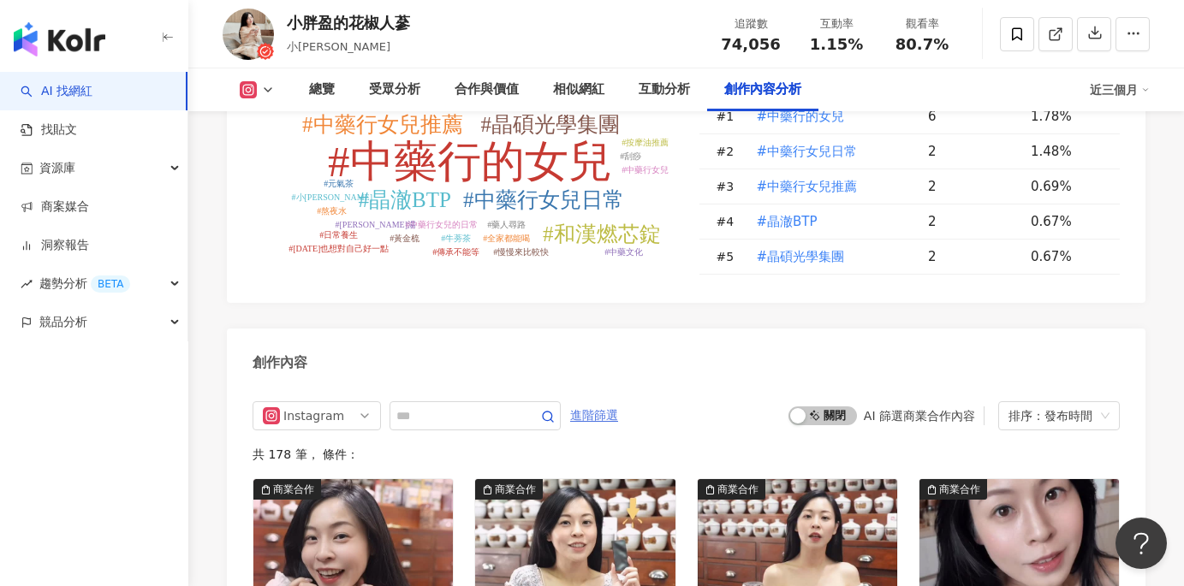
click at [610, 402] on span "進階篩選" at bounding box center [594, 415] width 48 height 27
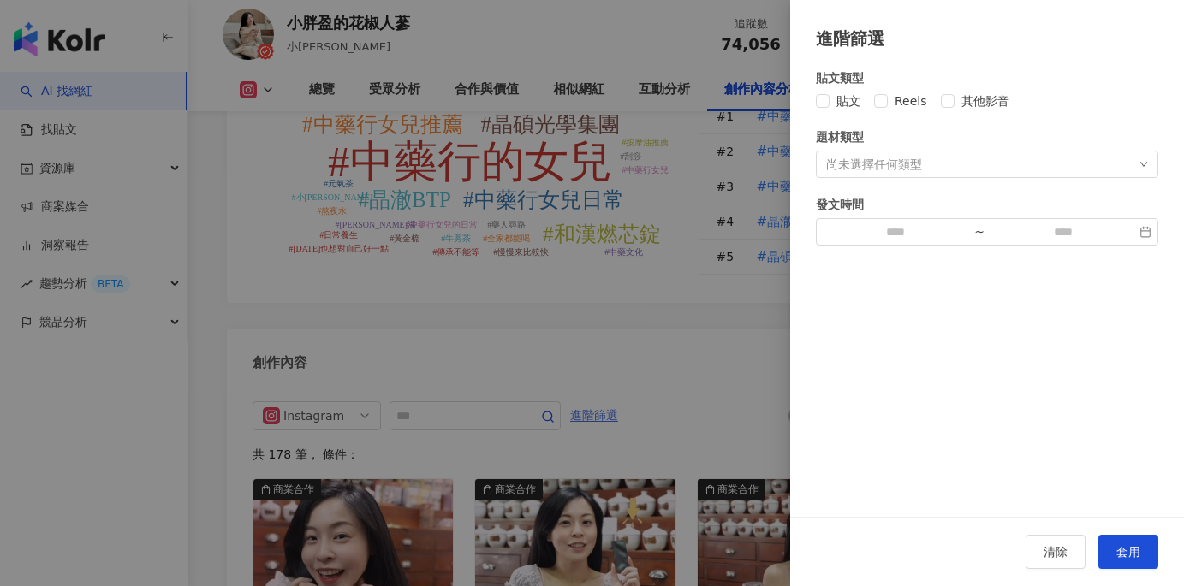
click at [610, 349] on div at bounding box center [592, 293] width 1184 height 586
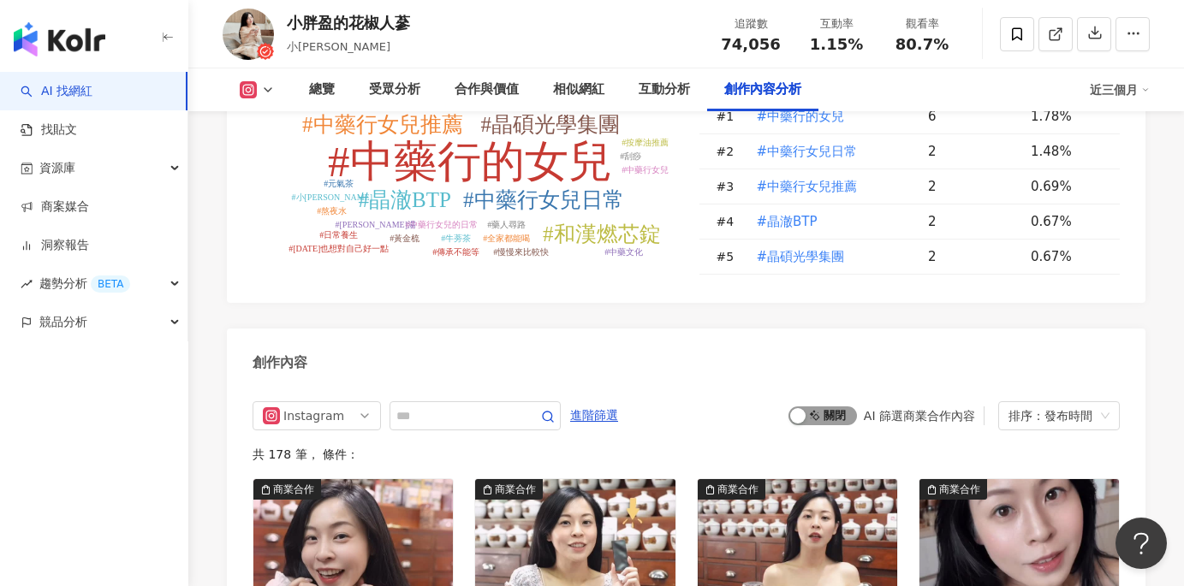
click at [837, 407] on span "啟動 關閉" at bounding box center [823, 416] width 68 height 19
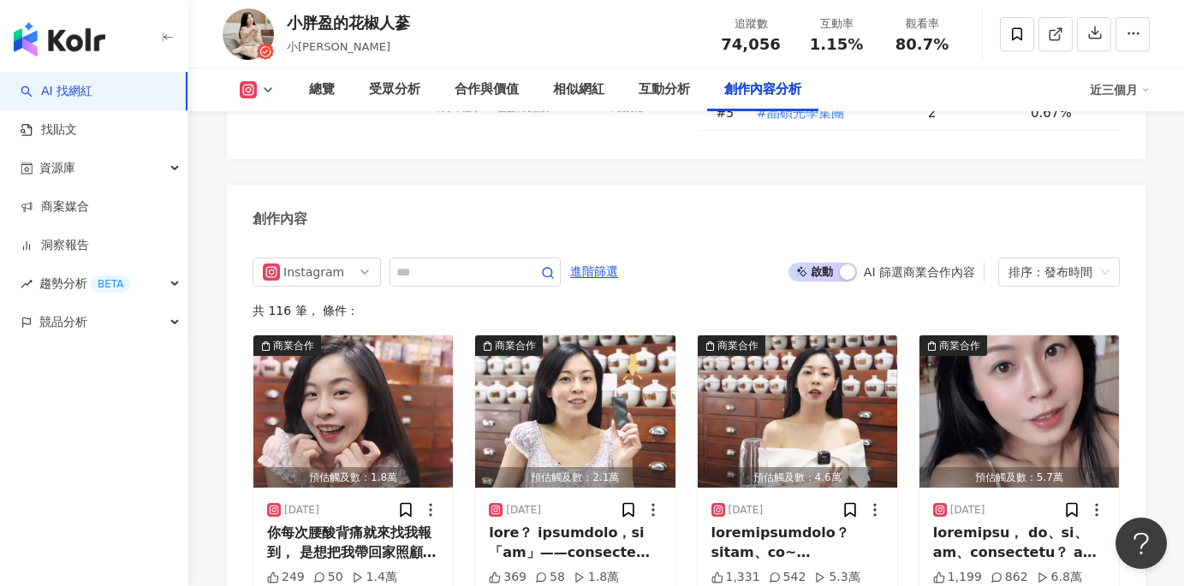
scroll to position [5177, 0]
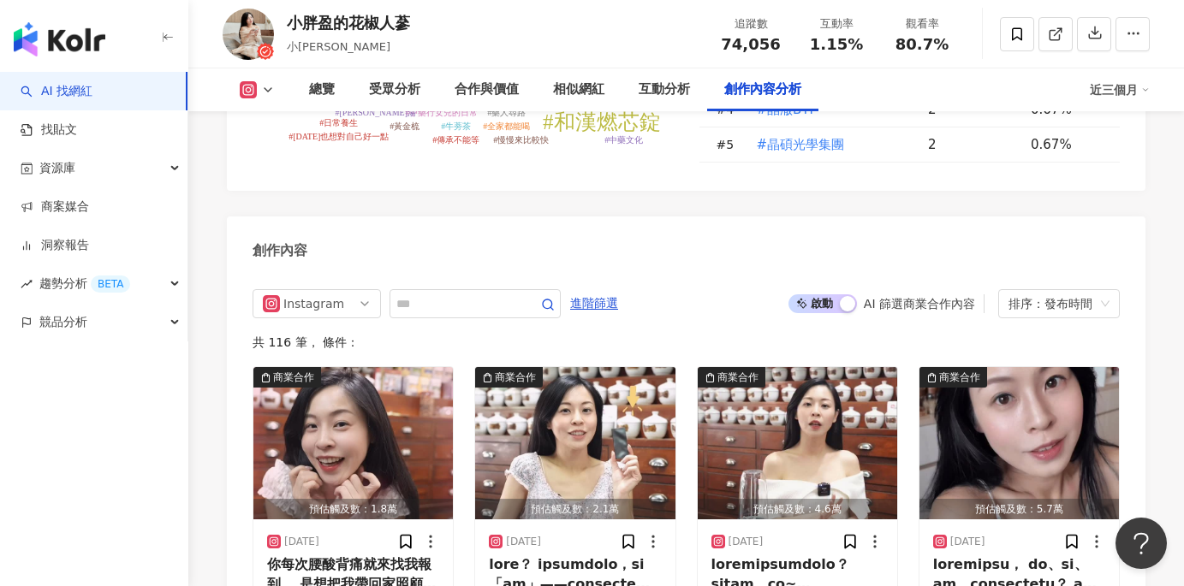
click at [812, 295] on span "啟動 關閉" at bounding box center [823, 304] width 68 height 19
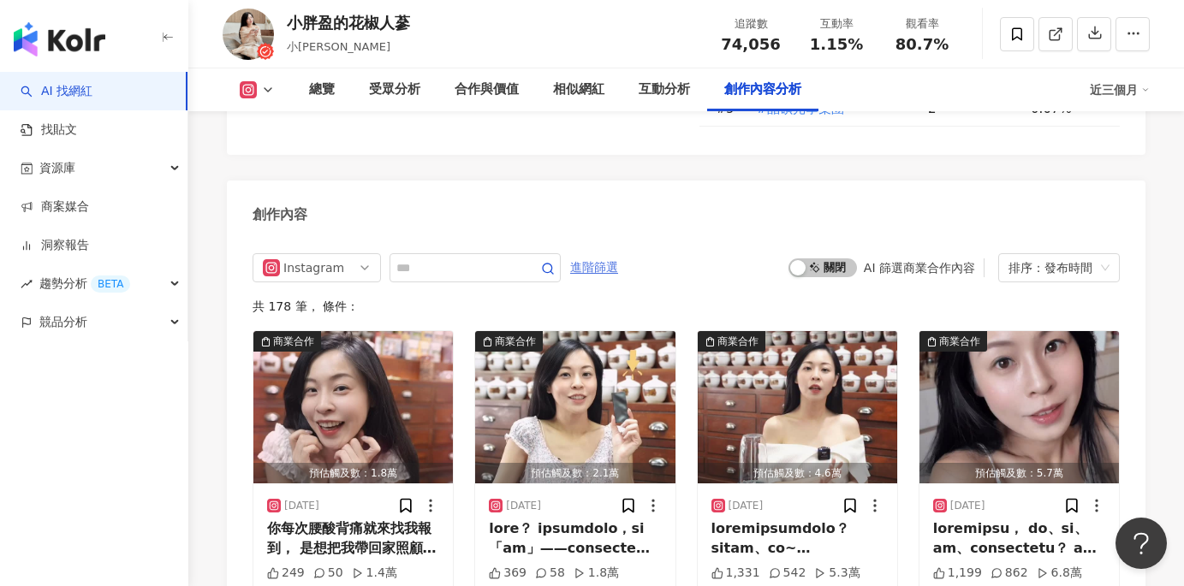
click at [599, 254] on span "進階篩選" at bounding box center [594, 267] width 48 height 27
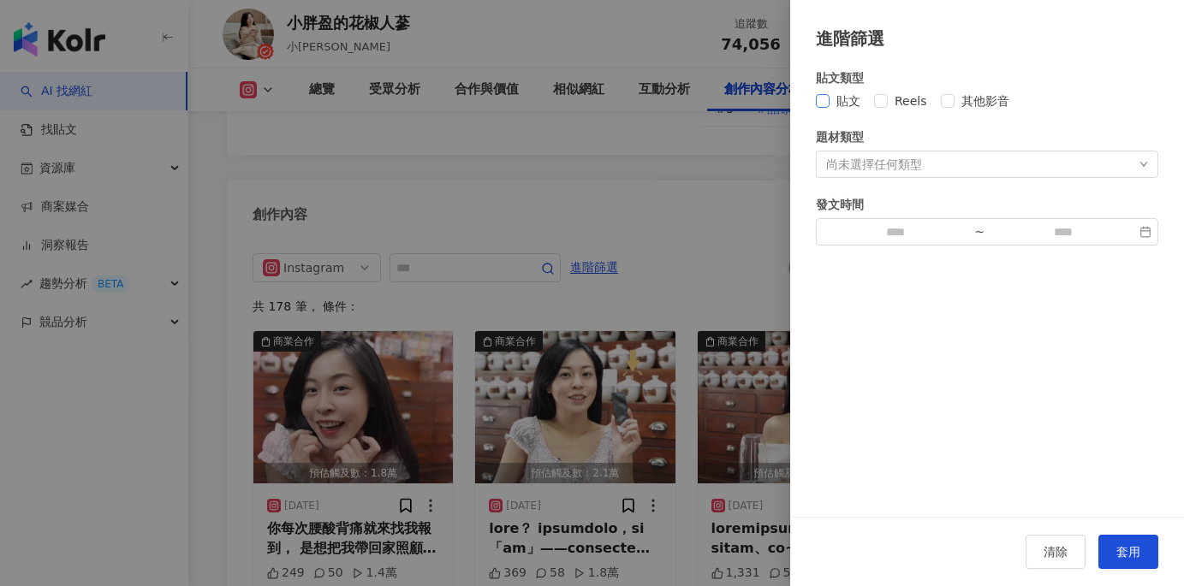
click at [845, 102] on span "貼文" at bounding box center [849, 101] width 38 height 19
click at [911, 98] on span "Reels" at bounding box center [911, 101] width 46 height 19
click at [982, 89] on div "貼文類型 貼文 Reels 其他影音" at bounding box center [987, 89] width 342 height 42
click at [979, 97] on span "其他影音" at bounding box center [986, 101] width 62 height 19
click at [913, 164] on div "尚未選擇任何類型" at bounding box center [874, 165] width 96 height 14
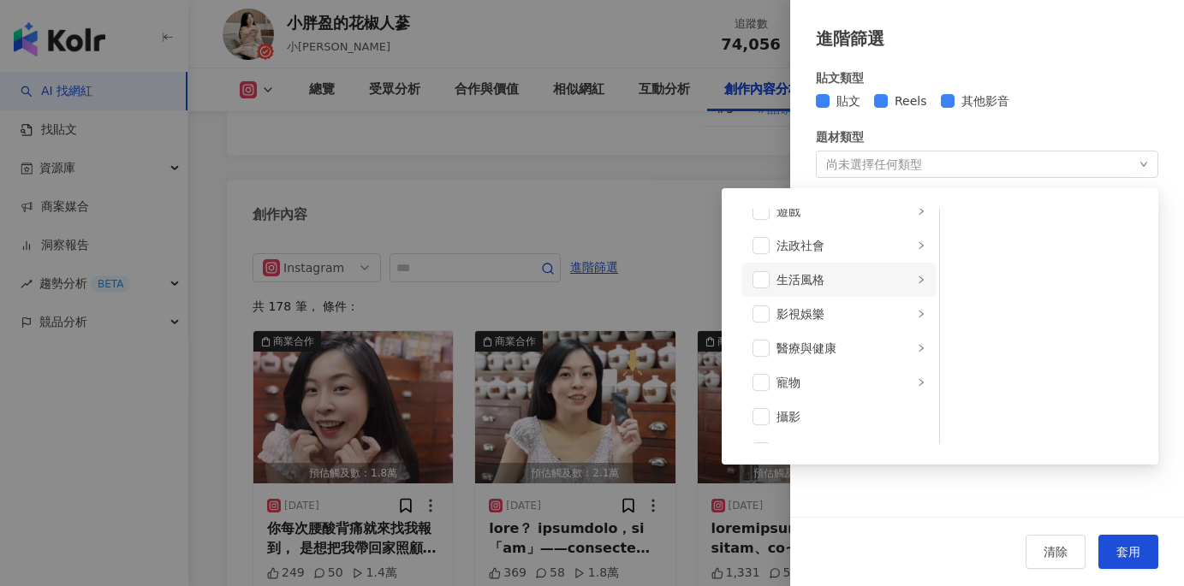
scroll to position [348, 0]
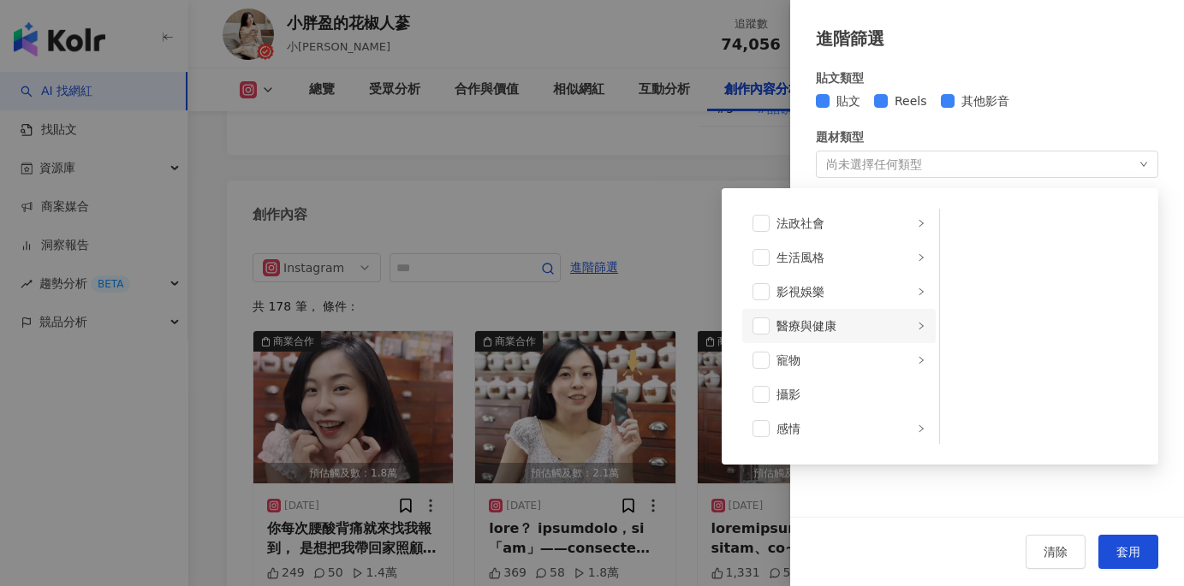
click at [902, 325] on li "醫療與健康" at bounding box center [838, 326] width 193 height 34
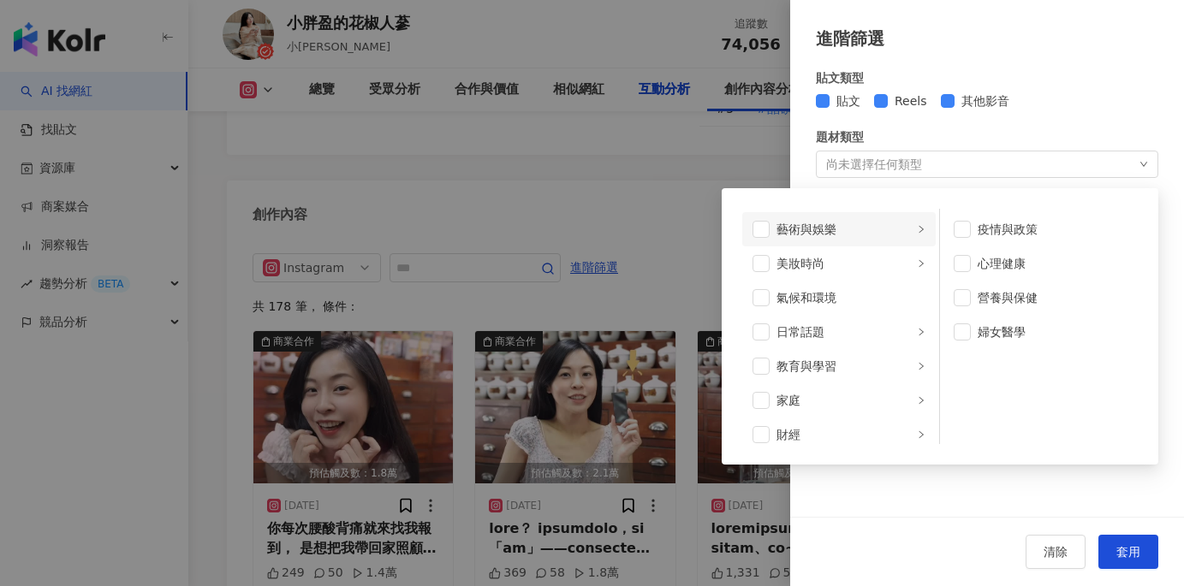
scroll to position [4112, 0]
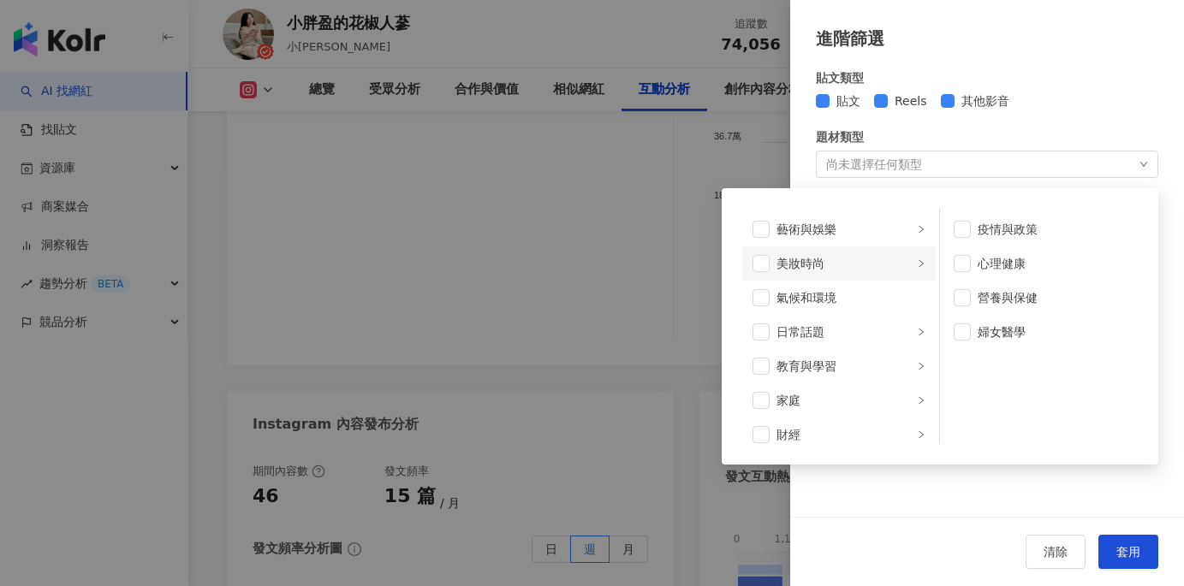
click at [772, 258] on li "美妝時尚" at bounding box center [838, 264] width 193 height 34
click at [764, 269] on span at bounding box center [761, 263] width 17 height 17
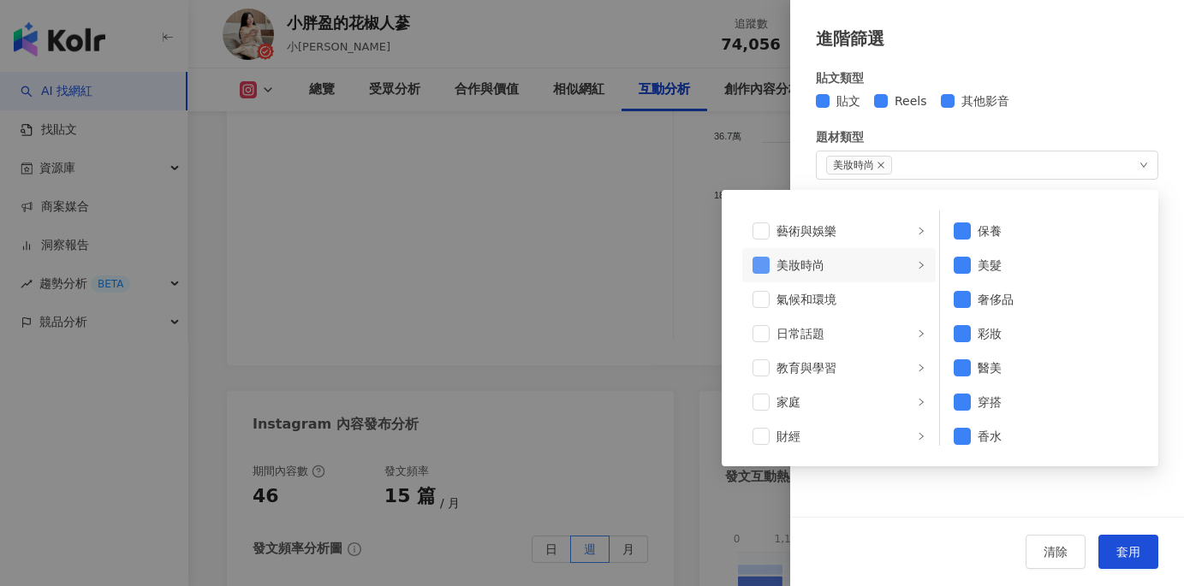
click at [763, 264] on span at bounding box center [761, 265] width 17 height 17
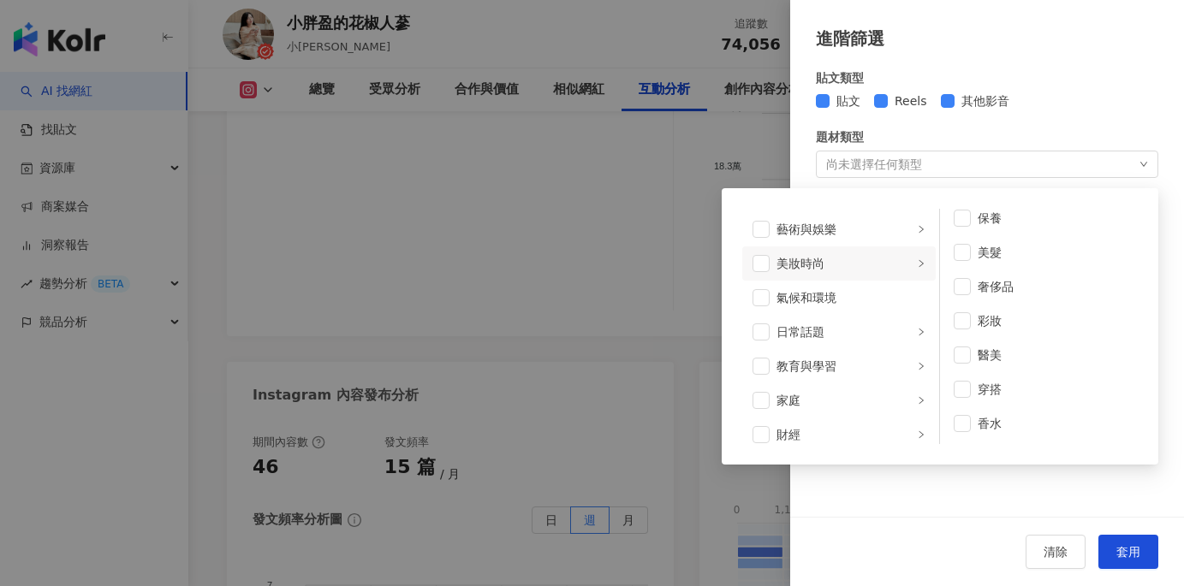
scroll to position [4173, 0]
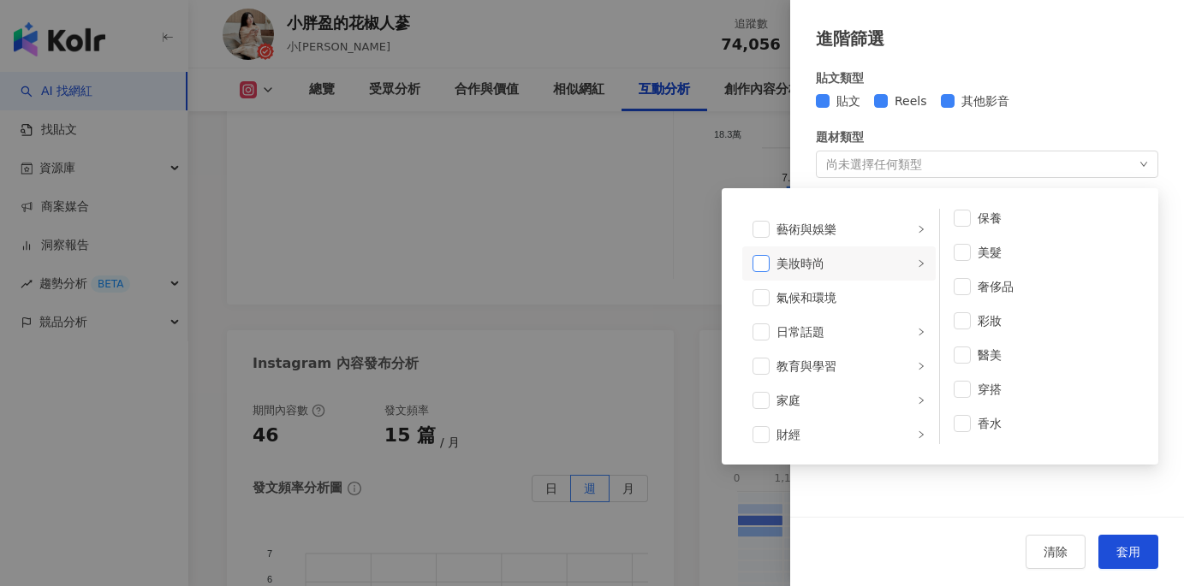
click at [758, 267] on span at bounding box center [761, 263] width 17 height 17
click at [900, 507] on div "貼文類型 貼文 Reels 其他影音 題材類型 美妝時尚 藝術與娛樂 美妝時尚 氣候和環境 日常話題 教育與學習 家庭 財經 美食 命理占卜 遊戲 法政社會 …" at bounding box center [987, 284] width 394 height 466
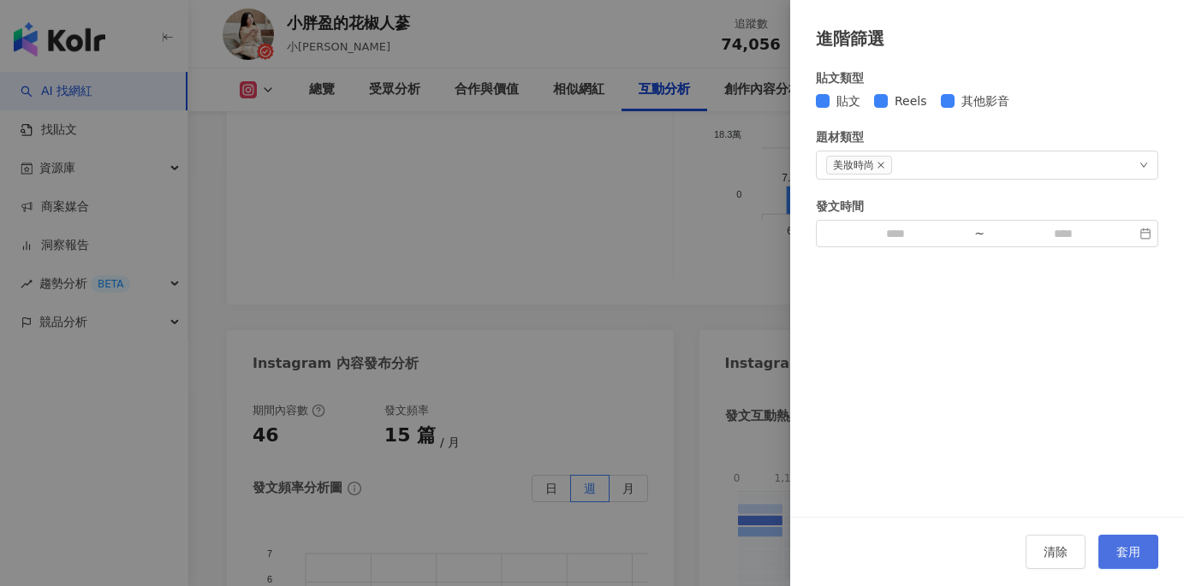
click at [1147, 549] on button "套用" at bounding box center [1128, 552] width 60 height 34
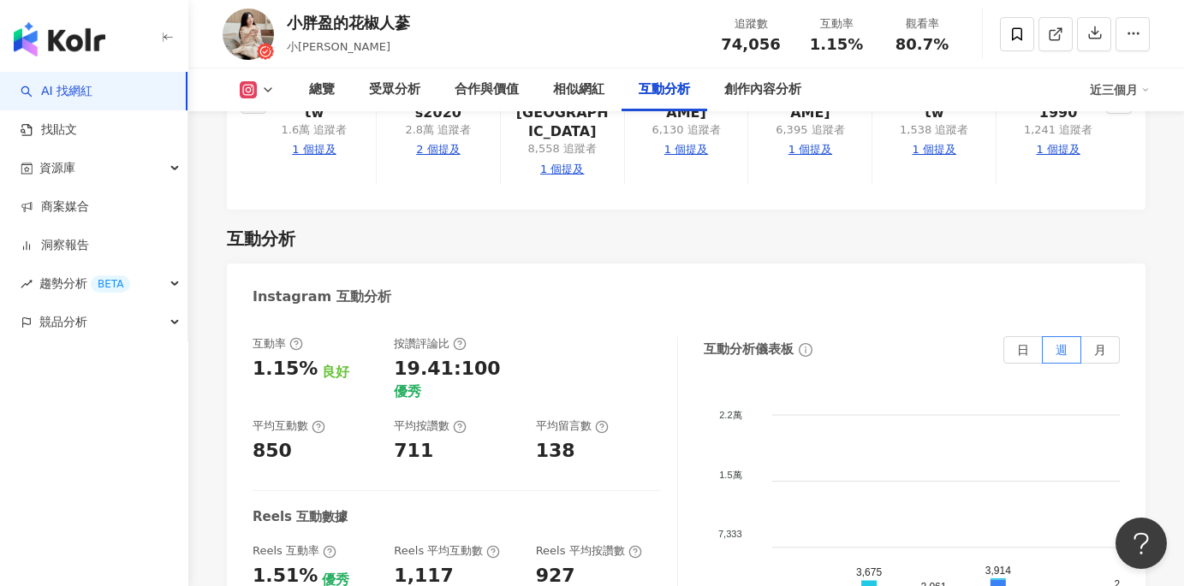
scroll to position [3308, 0]
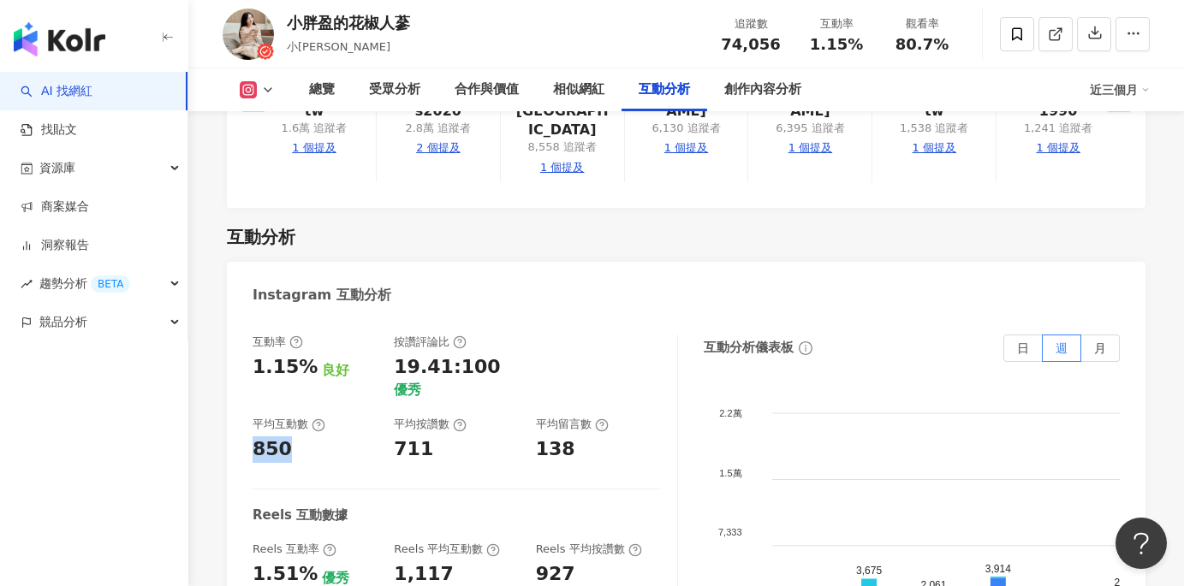
drag, startPoint x: 251, startPoint y: 342, endPoint x: 296, endPoint y: 348, distance: 45.8
click at [296, 348] on div "互動率 1.15% 良好 按讚評論比 19.41:100 優秀 平均互動數 850 平均按讚數 711 平均留言數 138 Reels 互動數據 Reels …" at bounding box center [686, 510] width 919 height 385
copy div "850"
drag, startPoint x: 393, startPoint y: 346, endPoint x: 423, endPoint y: 350, distance: 30.3
click at [423, 350] on div "互動率 1.15% 良好 按讚評論比 19.41:100 優秀 平均互動數 850 平均按讚數 711 平均留言數 138" at bounding box center [457, 399] width 408 height 128
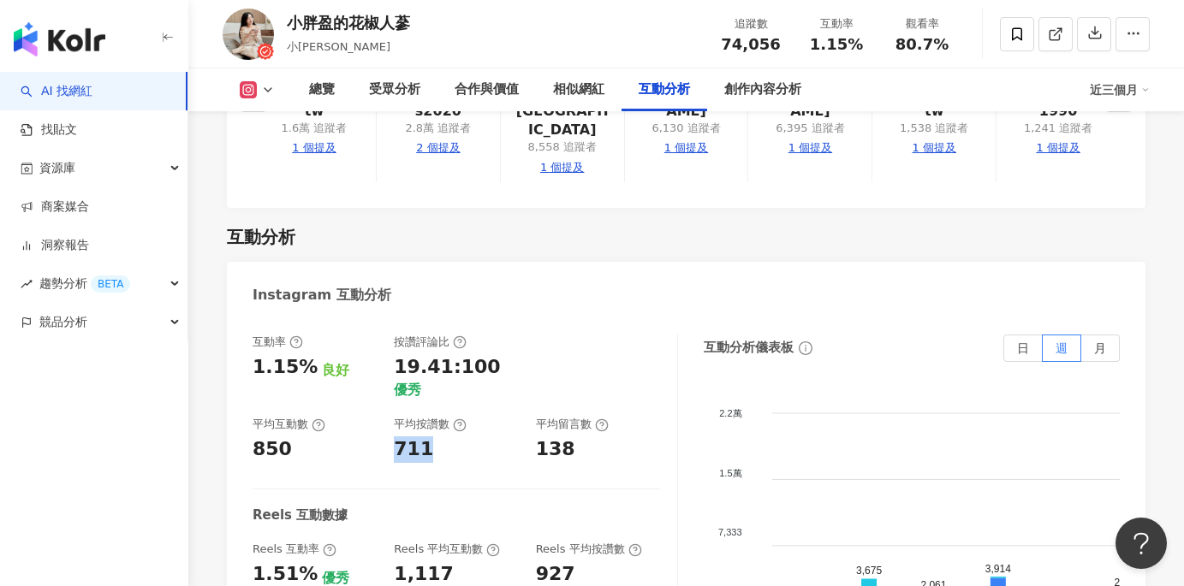
copy div "711"
drag, startPoint x: 537, startPoint y: 348, endPoint x: 571, endPoint y: 349, distance: 34.3
click at [571, 437] on div "138" at bounding box center [598, 450] width 124 height 27
copy div "138"
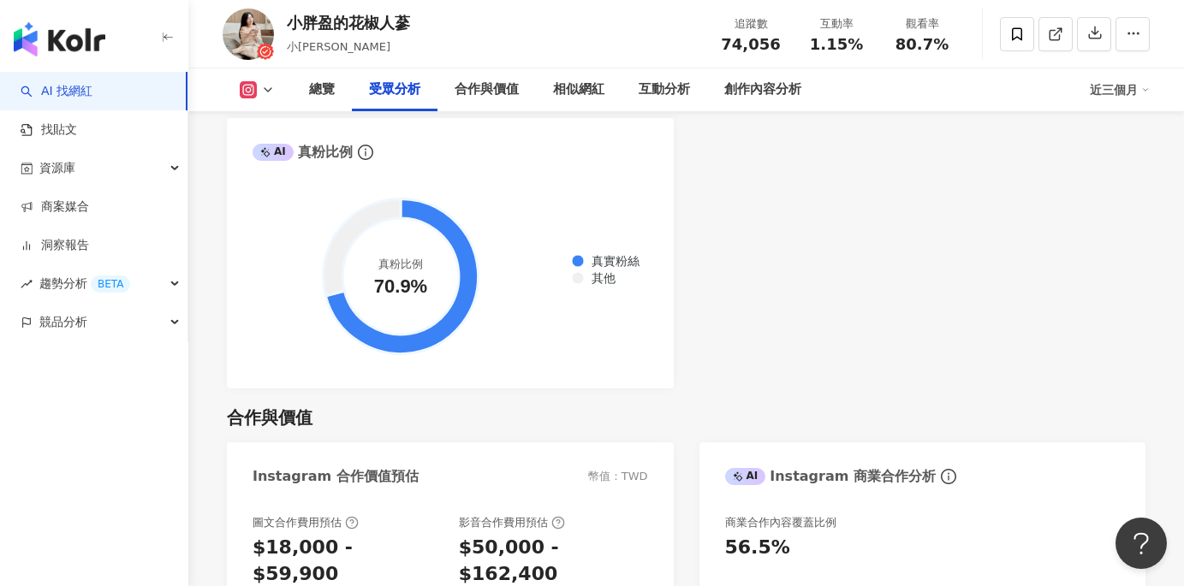
scroll to position [1951, 0]
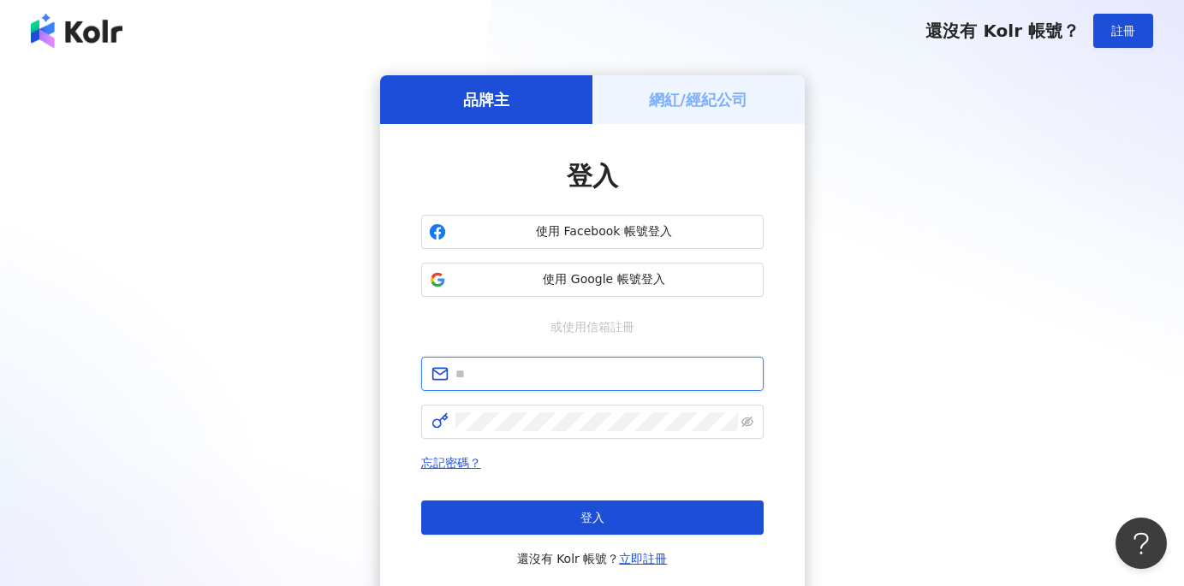
type input "**********"
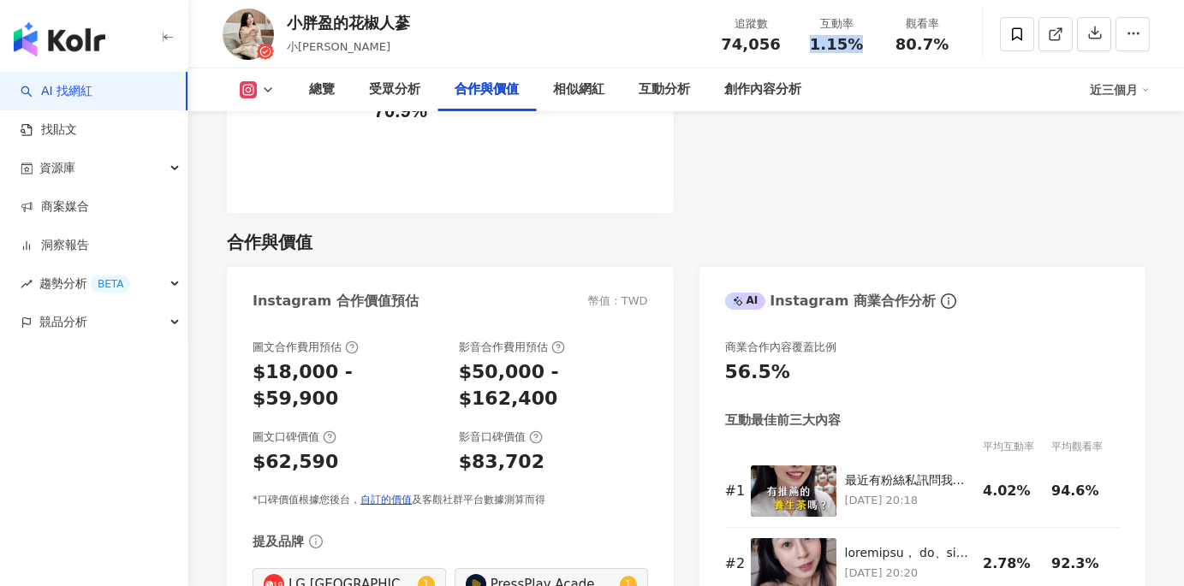
click at [873, 43] on div "互動率 1.15%" at bounding box center [837, 33] width 86 height 37
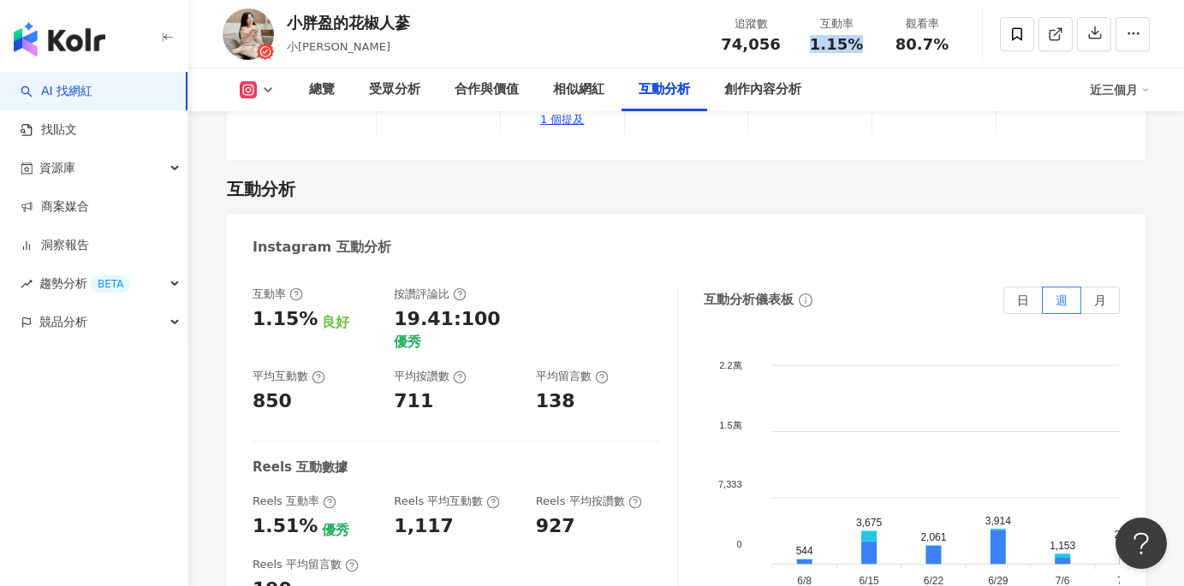
scroll to position [3361, 0]
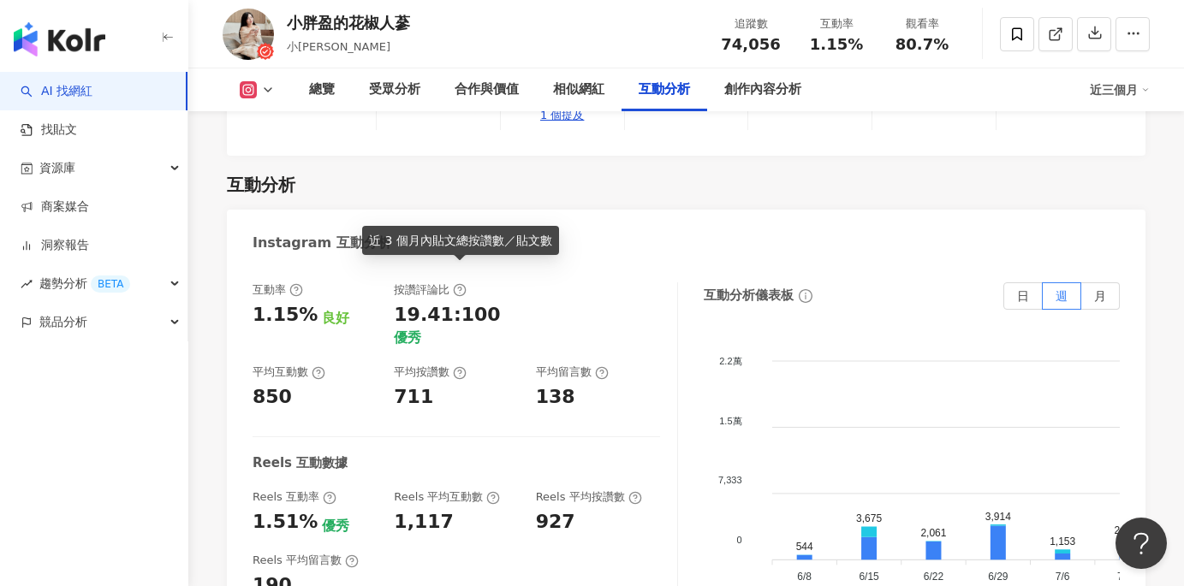
click at [457, 366] on icon at bounding box center [460, 373] width 14 height 14
drag, startPoint x: 374, startPoint y: 240, endPoint x: 549, endPoint y: 240, distance: 174.7
click at [549, 240] on div "近 3 個月內貼文總按讚數／貼文數" at bounding box center [460, 240] width 197 height 29
copy div "近 3 個月內貼文總按讚數／貼文數"
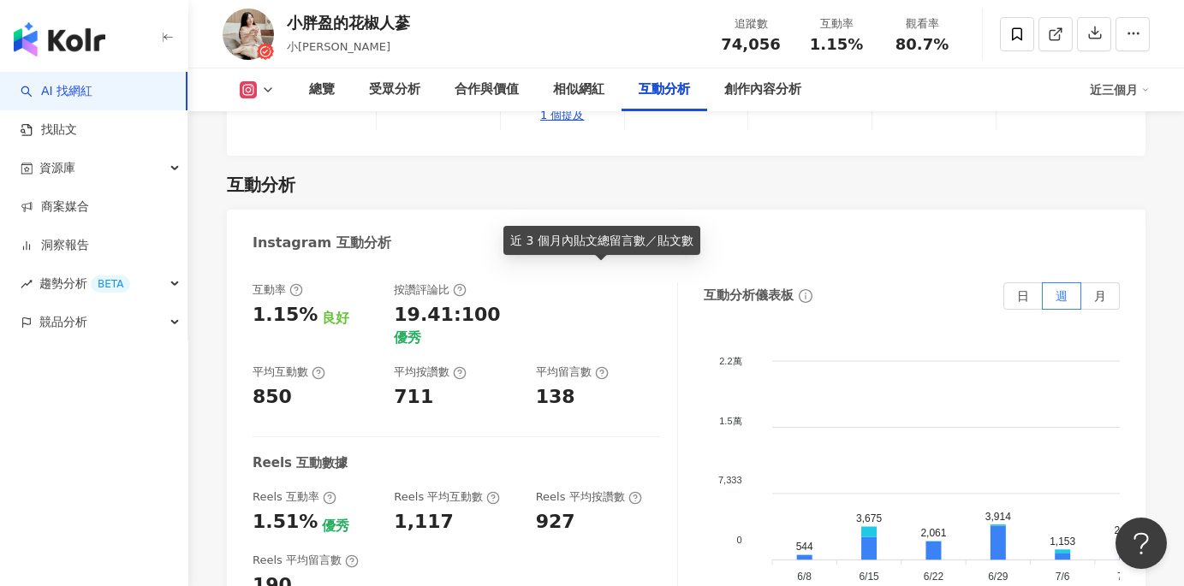
click at [600, 370] on icon at bounding box center [601, 373] width 3 height 6
drag, startPoint x: 688, startPoint y: 243, endPoint x: 508, endPoint y: 243, distance: 180.7
click at [508, 243] on div "近 3 個月內貼文總留言數／貼文數" at bounding box center [601, 240] width 197 height 29
copy div "近 3 個月內貼文總留言數／貼文數"
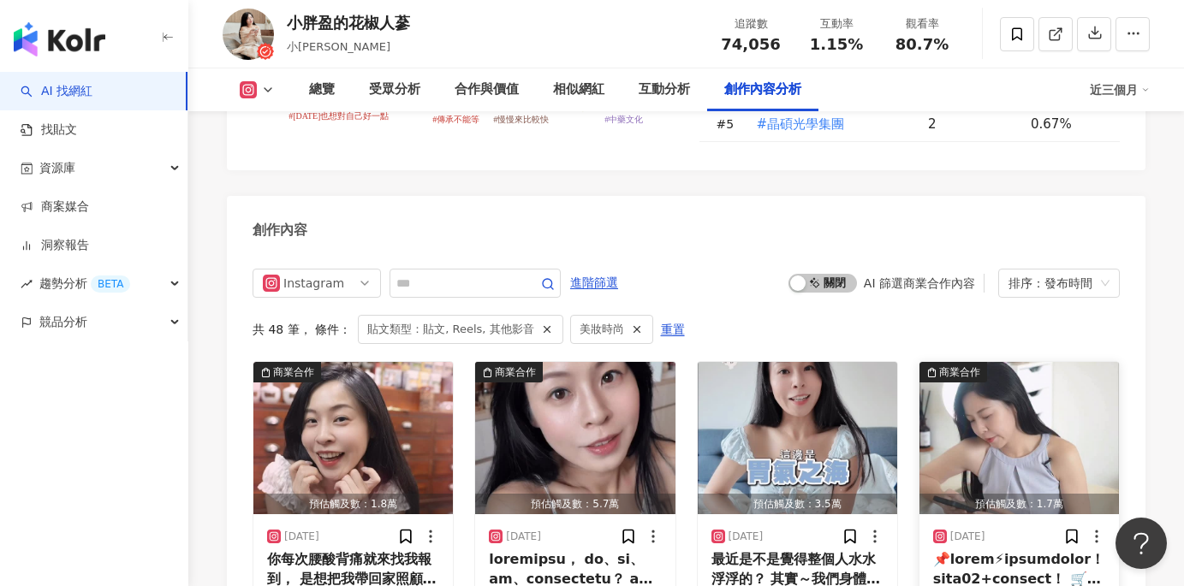
scroll to position [5100, 0]
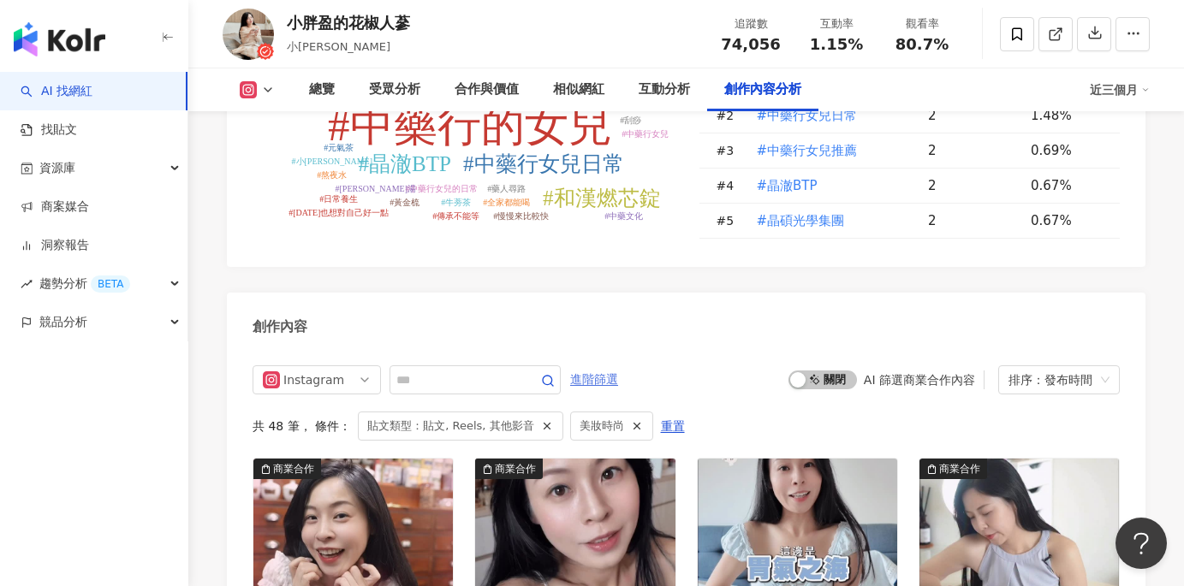
click at [612, 366] on span "進階篩選" at bounding box center [594, 379] width 48 height 27
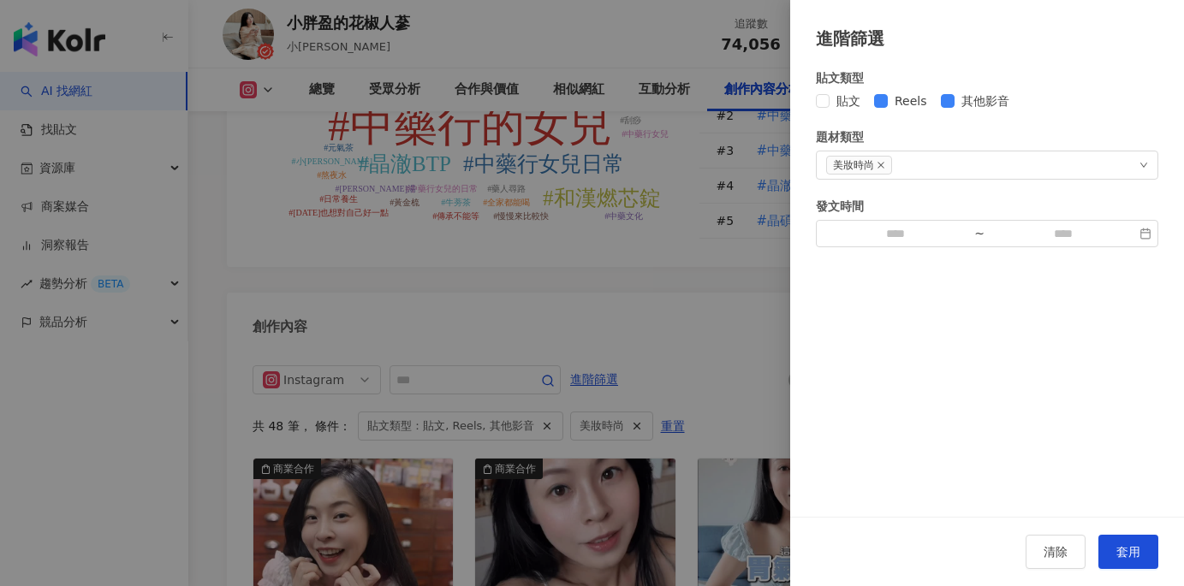
click at [870, 99] on div "貼文 Reels 其他影音" at bounding box center [987, 101] width 342 height 19
click at [890, 100] on span "Reels" at bounding box center [911, 101] width 46 height 19
click at [1005, 105] on span "其他影音" at bounding box center [986, 101] width 62 height 19
click at [616, 189] on div at bounding box center [592, 293] width 1184 height 586
